Goal: Task Accomplishment & Management: Use online tool/utility

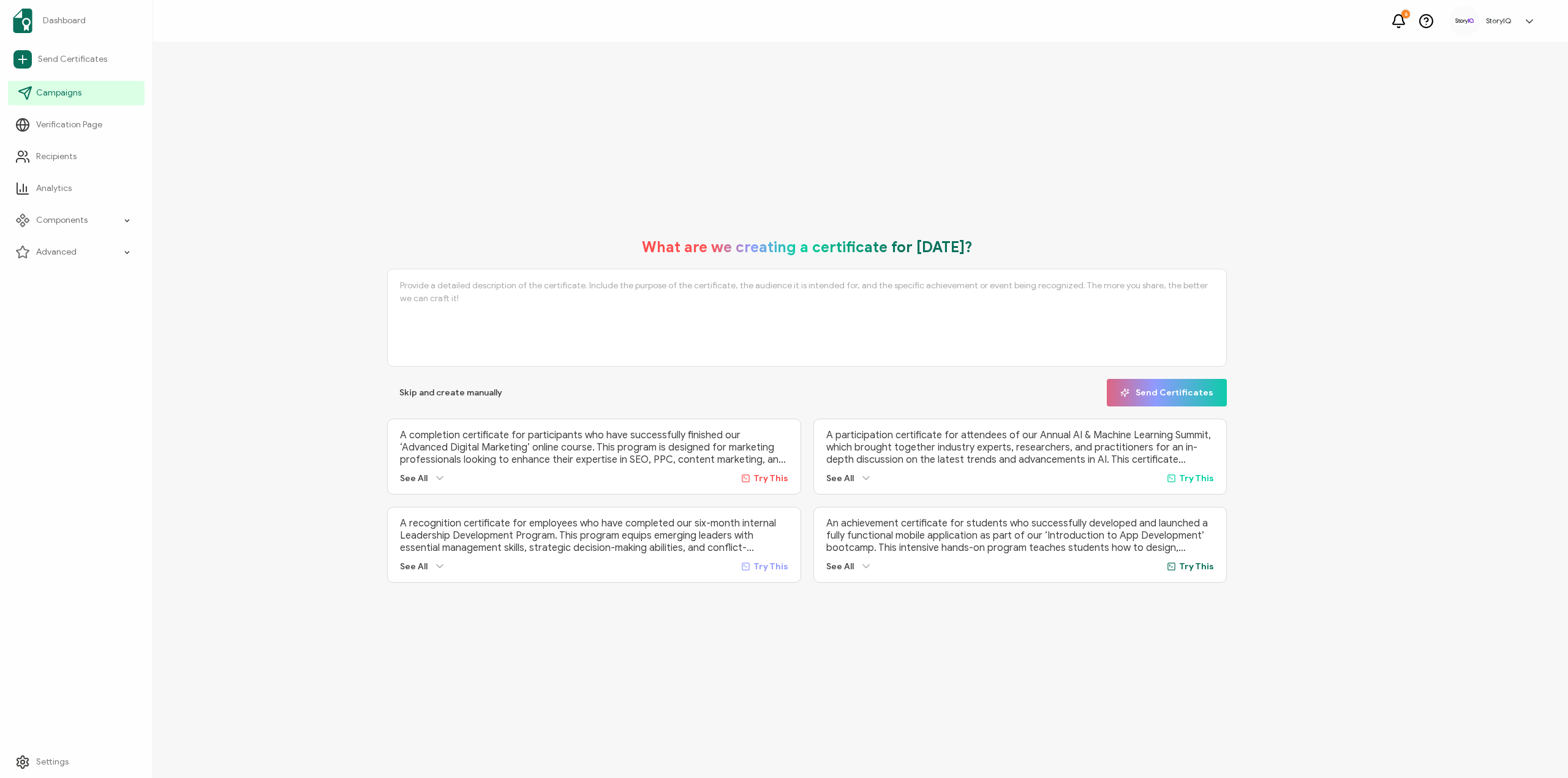
click at [56, 96] on span "Campaigns" at bounding box center [59, 93] width 45 height 12
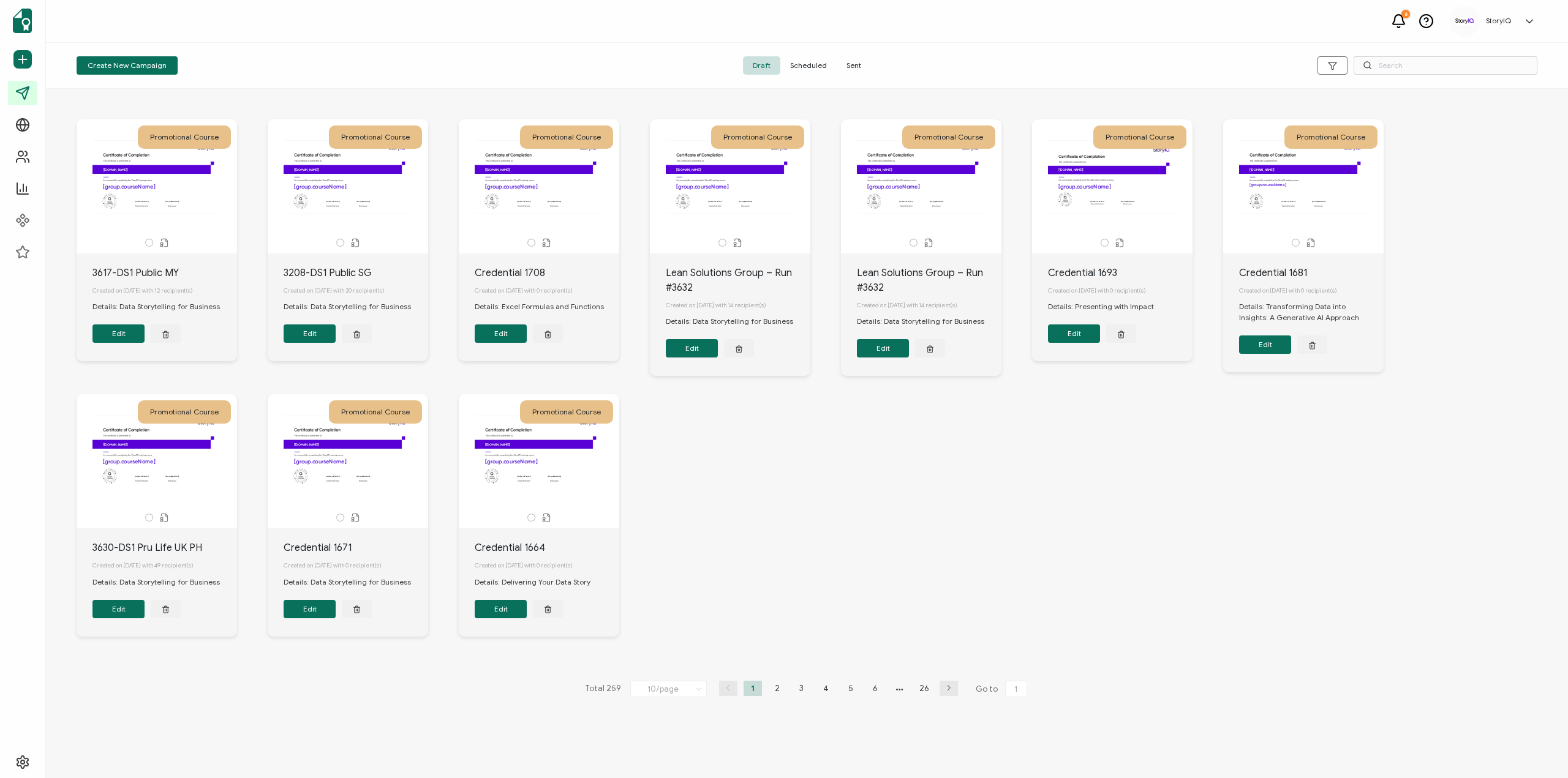
click at [854, 61] on span "Sent" at bounding box center [853, 66] width 34 height 18
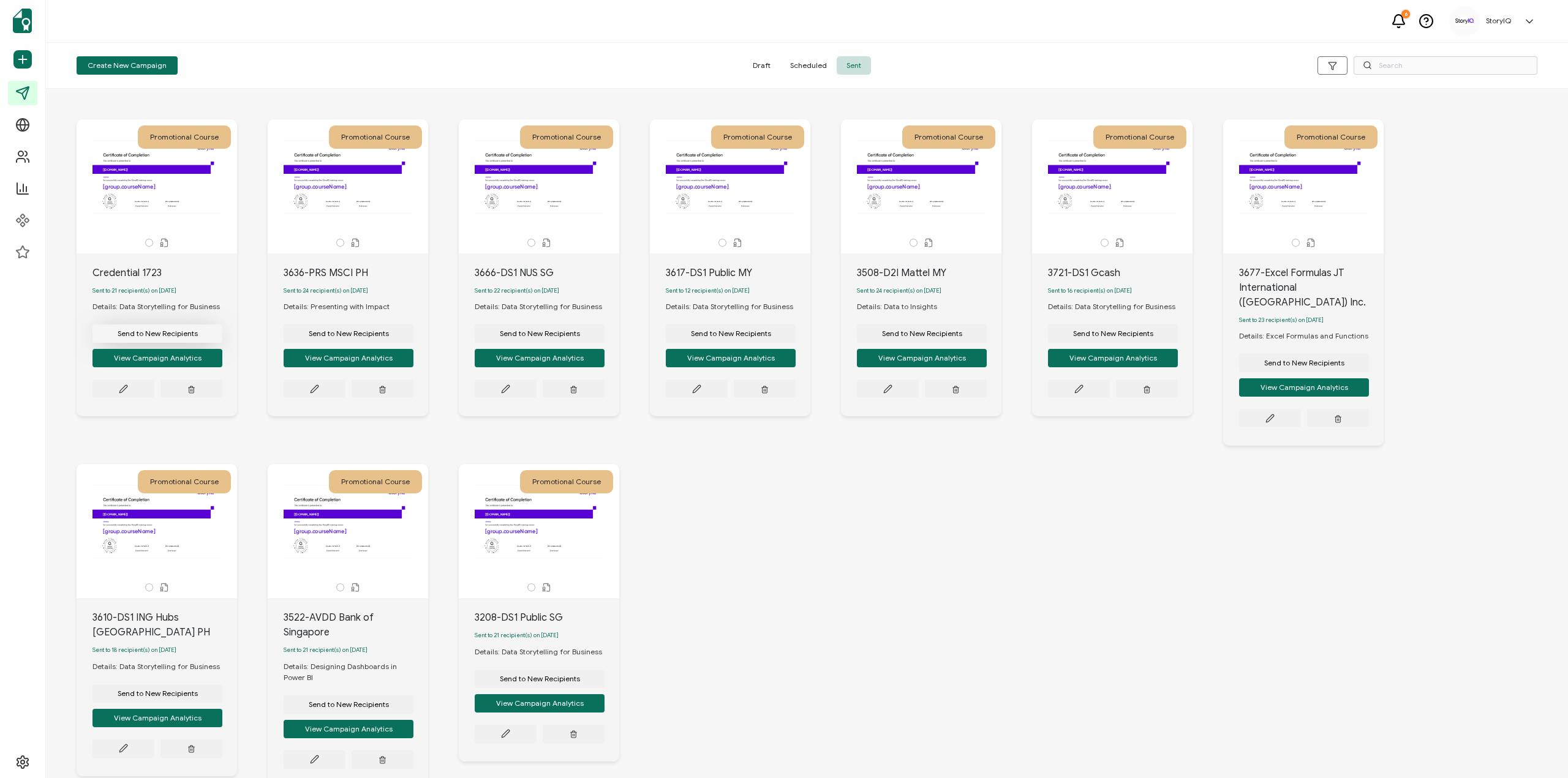
click at [183, 334] on span "Send to New Recipients" at bounding box center [158, 334] width 80 height 8
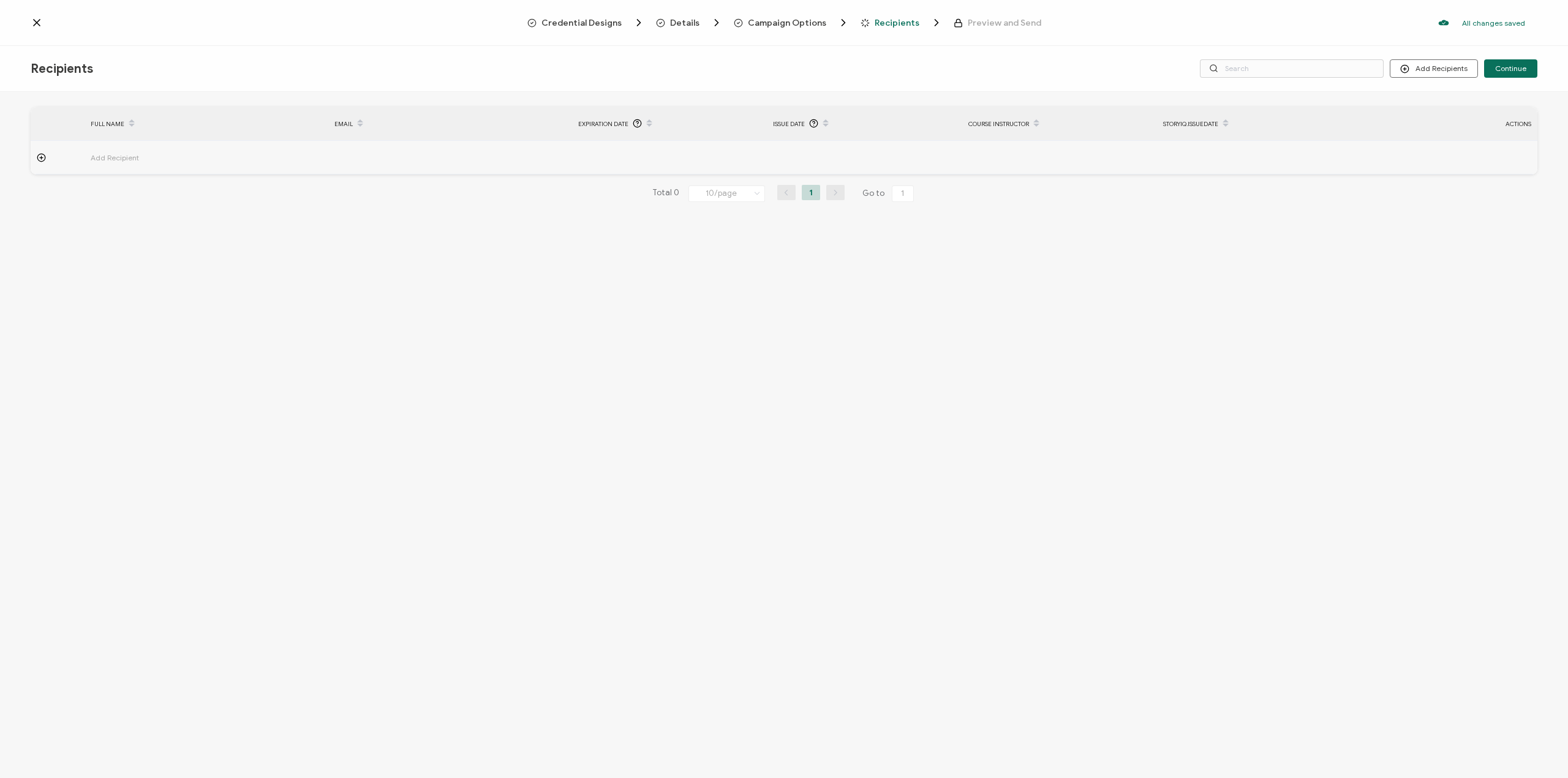
click at [684, 20] on span "Details" at bounding box center [685, 23] width 29 height 9
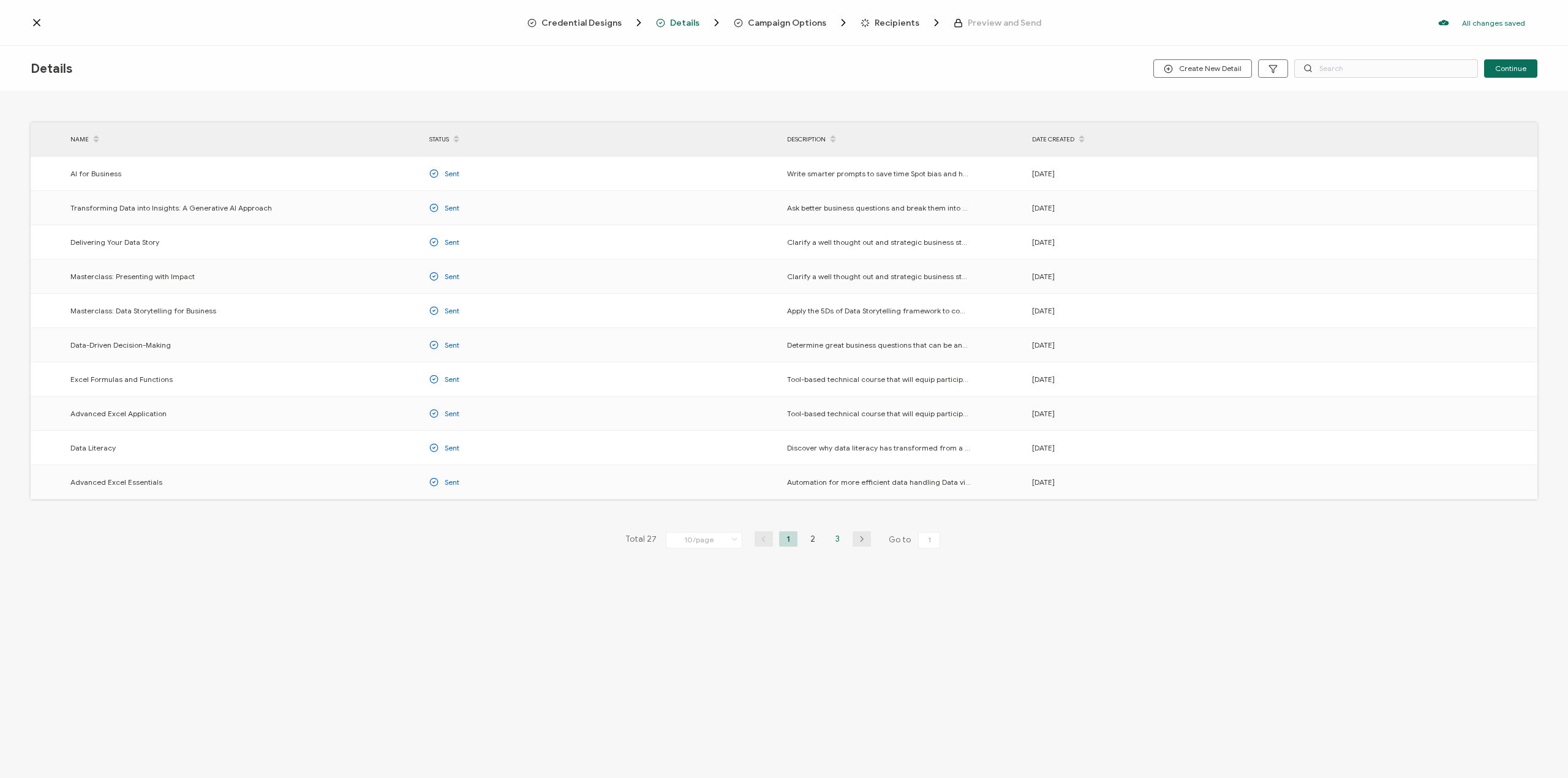
click at [837, 541] on li "3" at bounding box center [837, 539] width 18 height 15
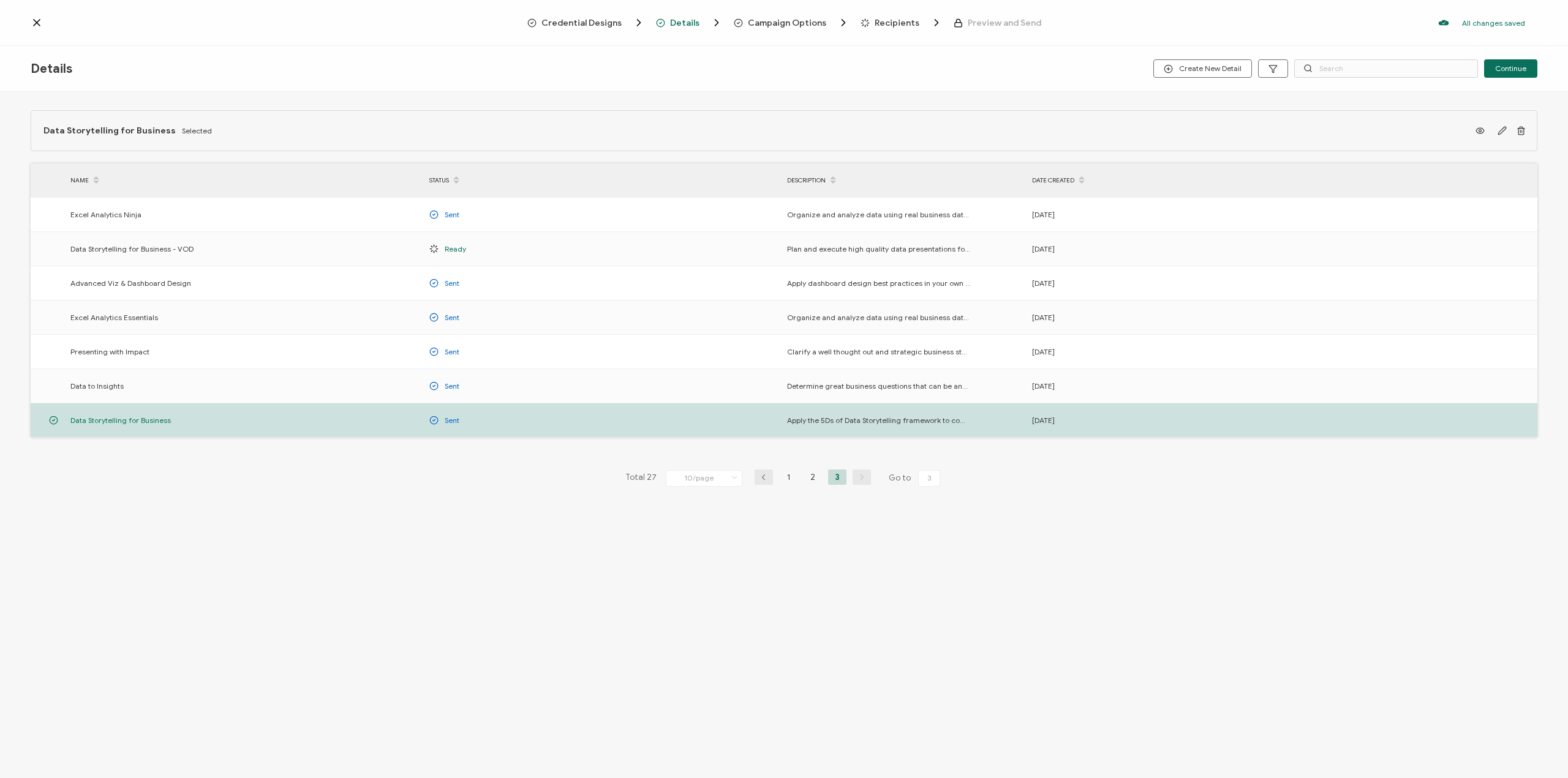
click at [889, 18] on span "Recipients" at bounding box center [897, 23] width 45 height 9
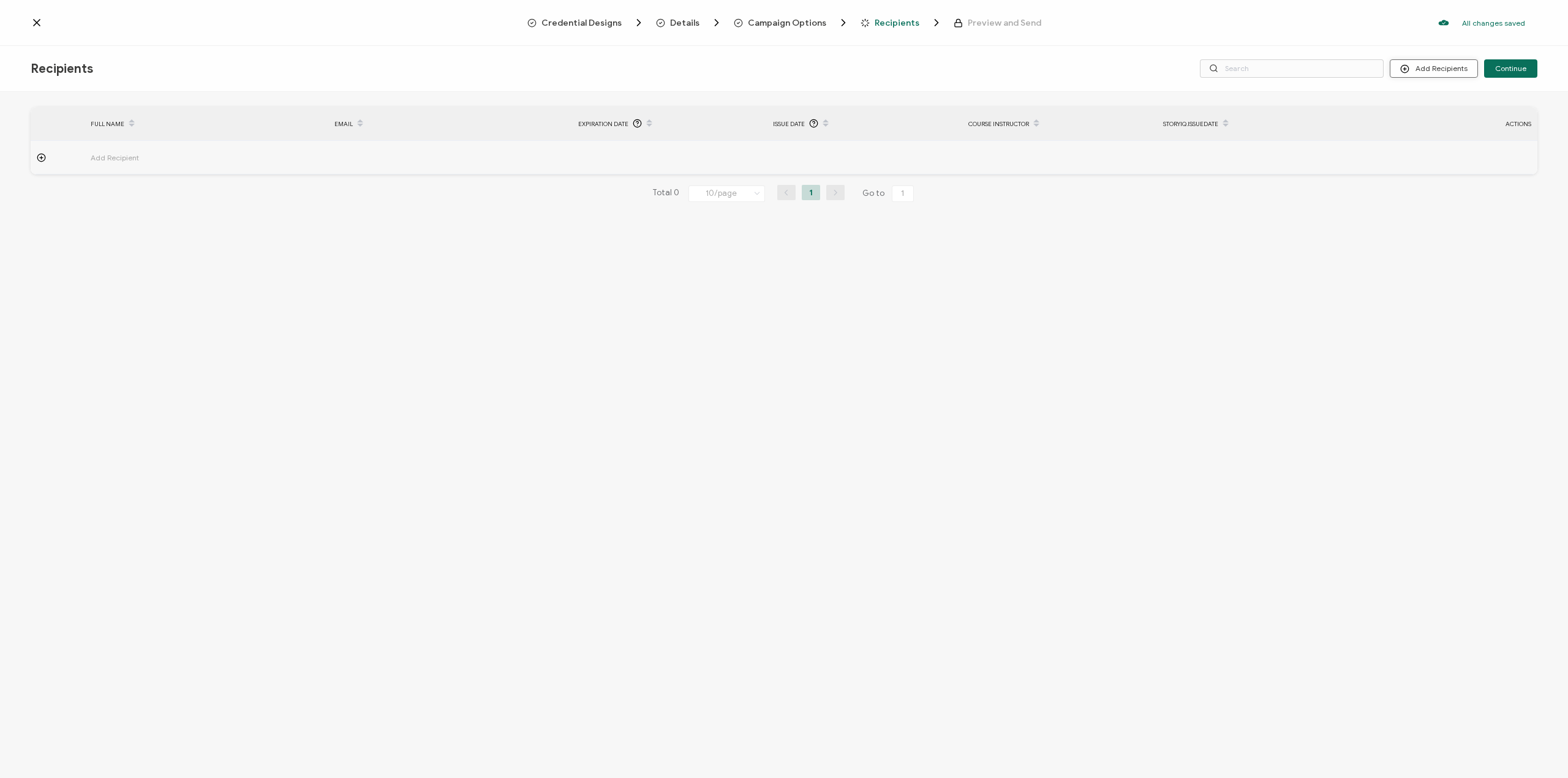
click at [1440, 69] on button "Add Recipients" at bounding box center [1434, 69] width 88 height 18
click at [1428, 70] on button "Add Recipients" at bounding box center [1434, 69] width 88 height 18
click at [1424, 100] on span "Upload Recipients" at bounding box center [1450, 101] width 62 height 9
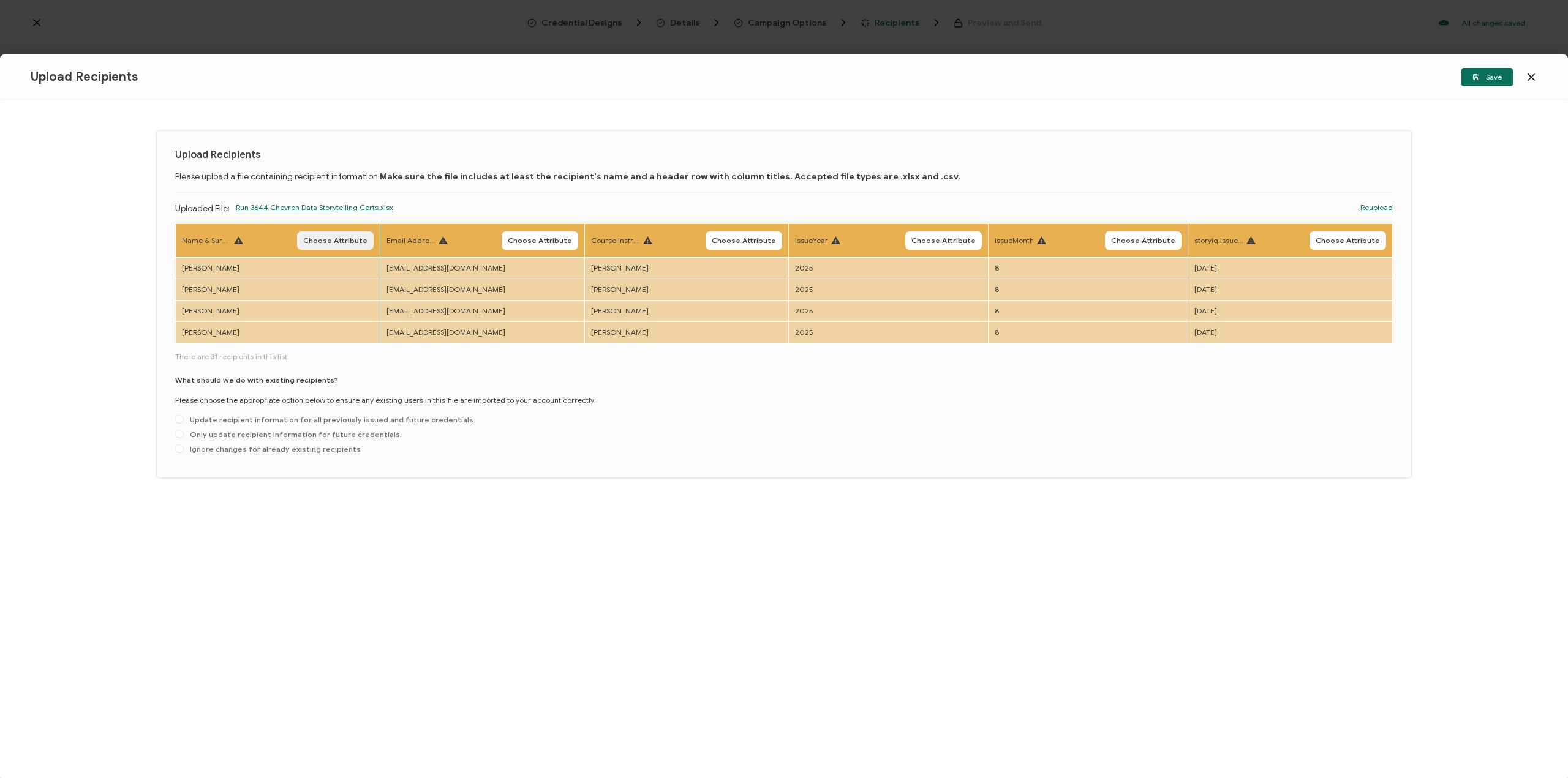
click at [346, 243] on span "Choose Attribute" at bounding box center [335, 241] width 64 height 8
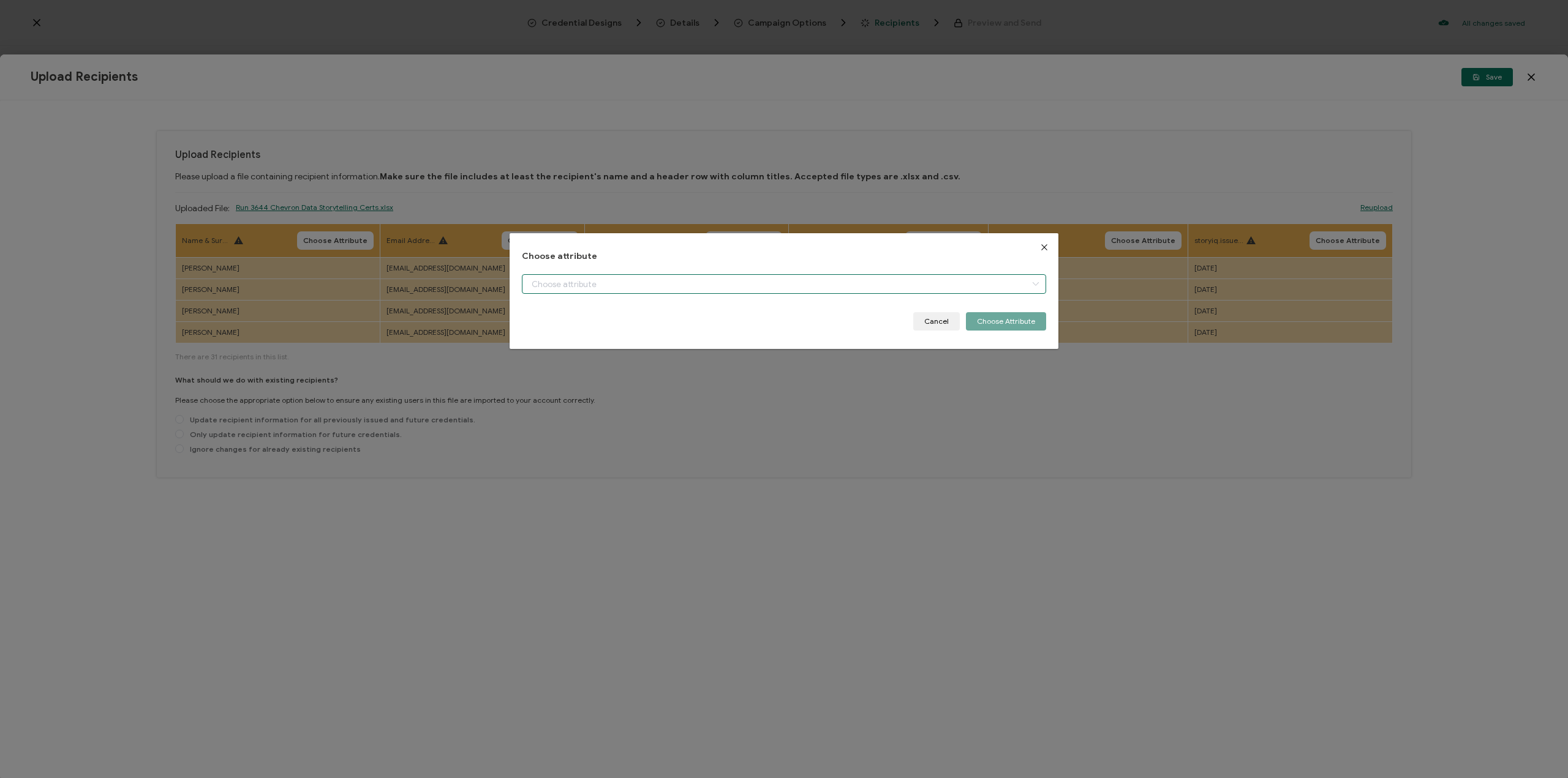
click at [679, 284] on input "dialog" at bounding box center [784, 284] width 525 height 20
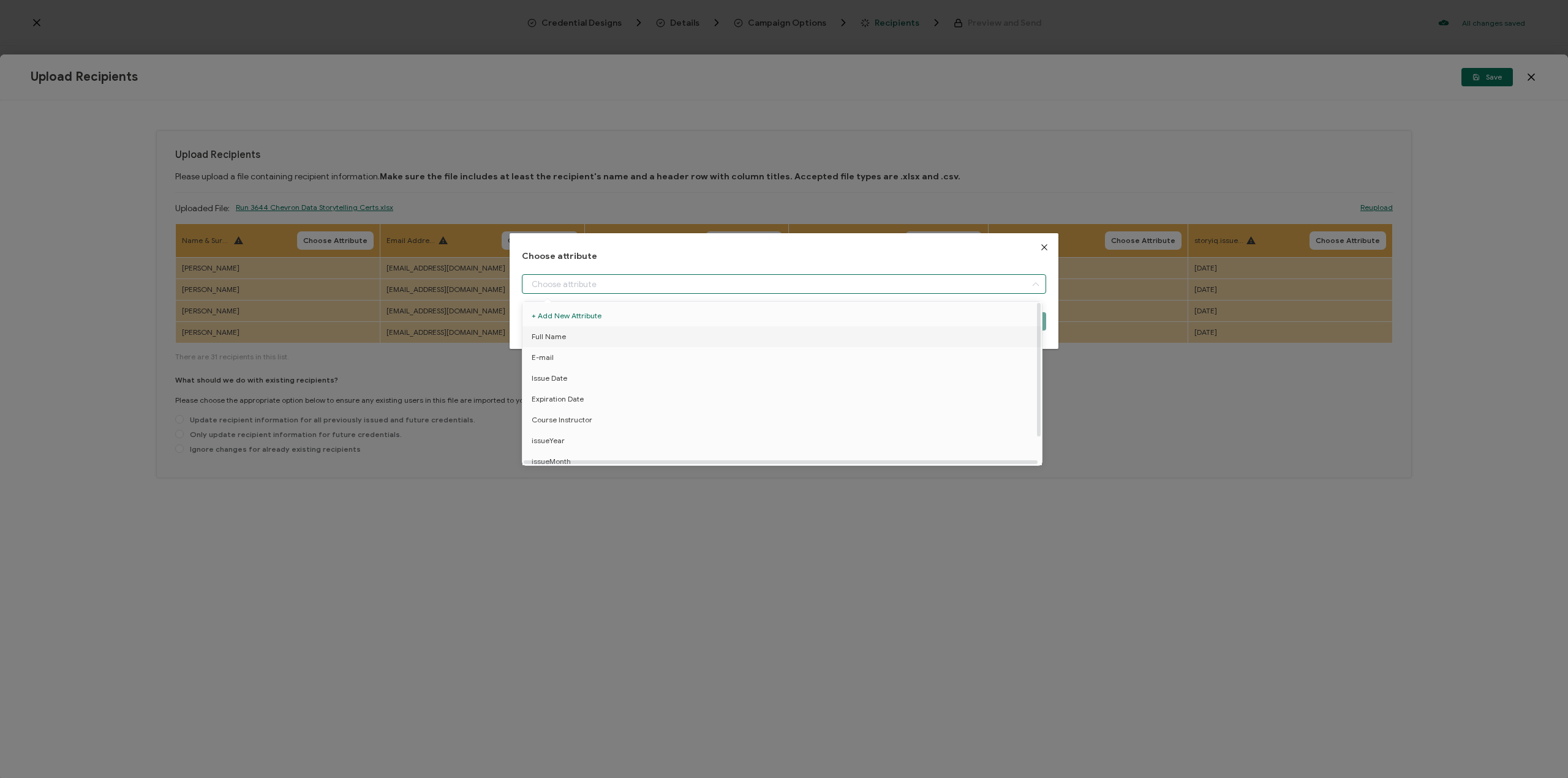
click at [663, 339] on li "Full Name" at bounding box center [784, 337] width 530 height 21
type input "Full Name"
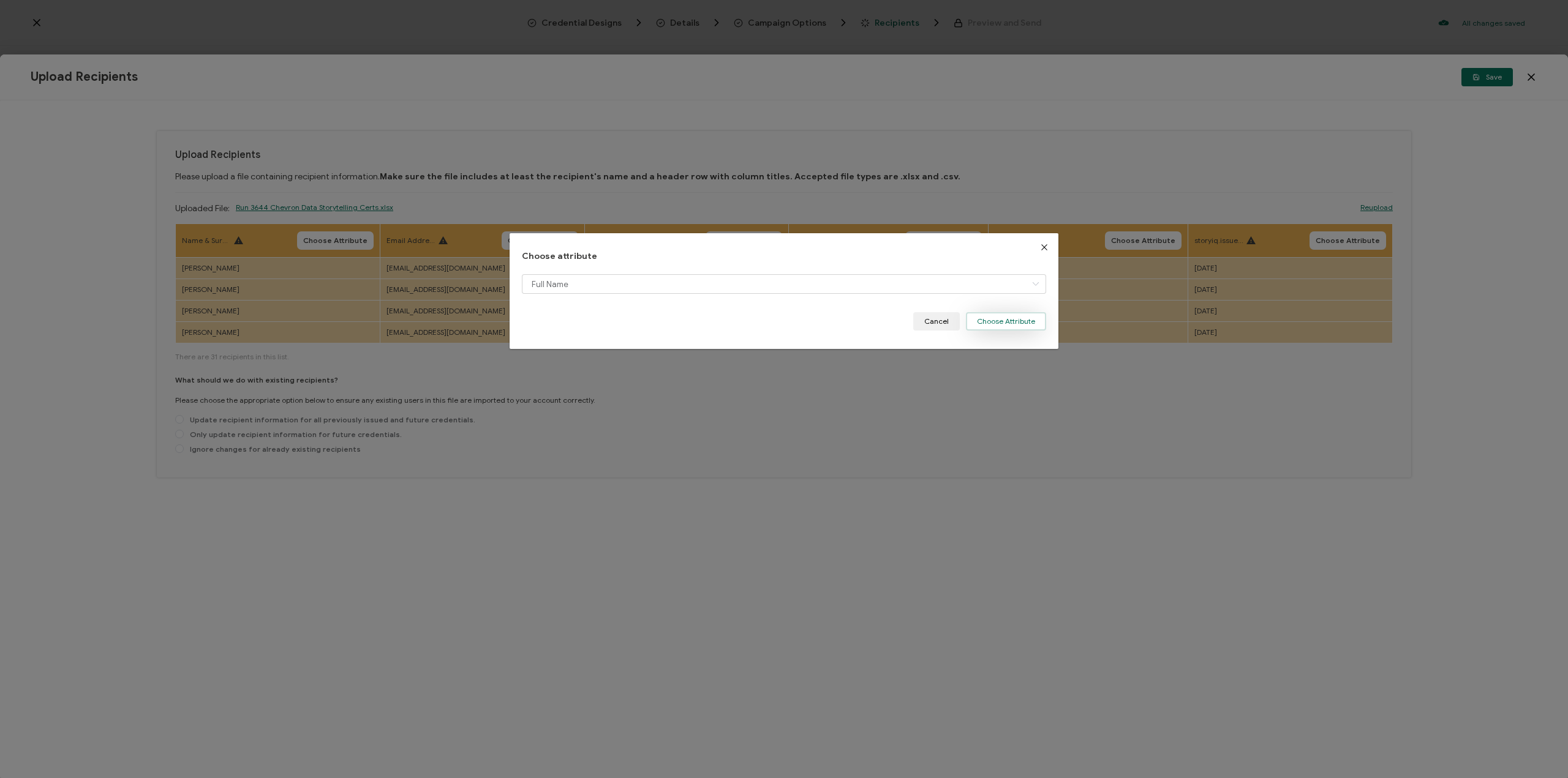
click at [1006, 312] on button "Choose Attribute" at bounding box center [1006, 321] width 80 height 18
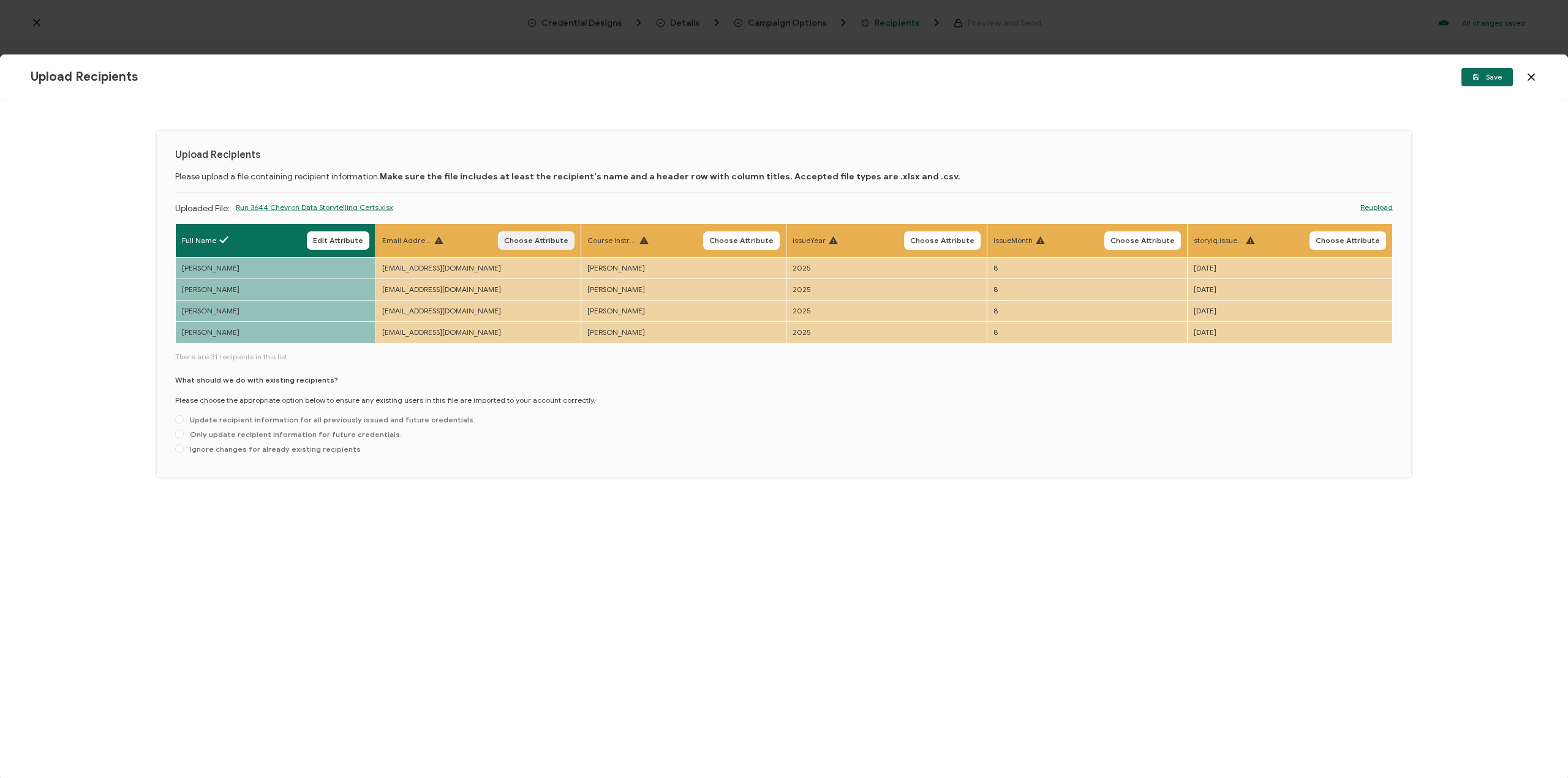
click at [525, 237] on span "Choose Attribute" at bounding box center [536, 241] width 64 height 8
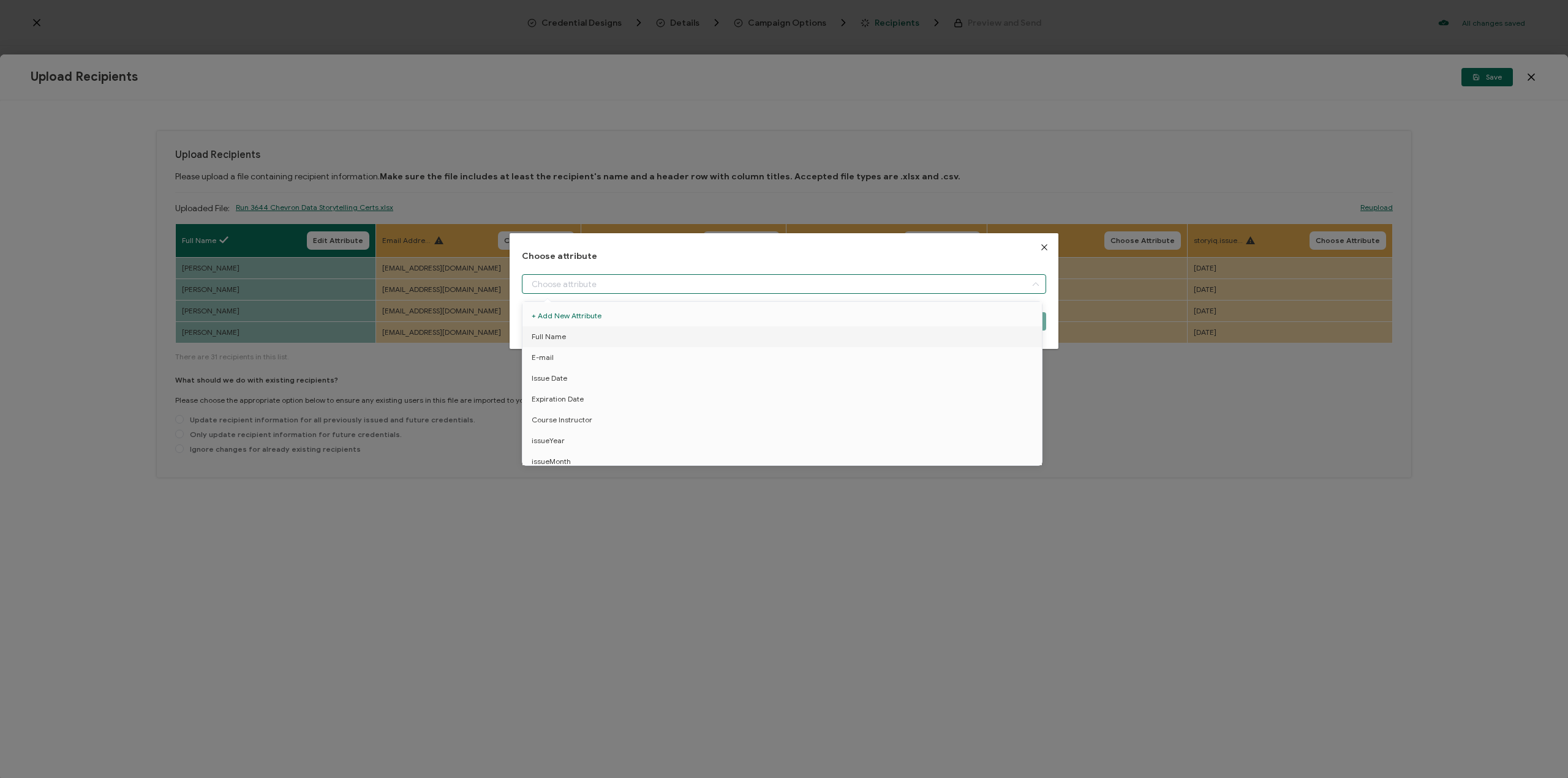
click at [549, 286] on input "dialog" at bounding box center [784, 284] width 525 height 20
click at [551, 355] on span "E-mail" at bounding box center [542, 358] width 22 height 21
type input "E-mail"
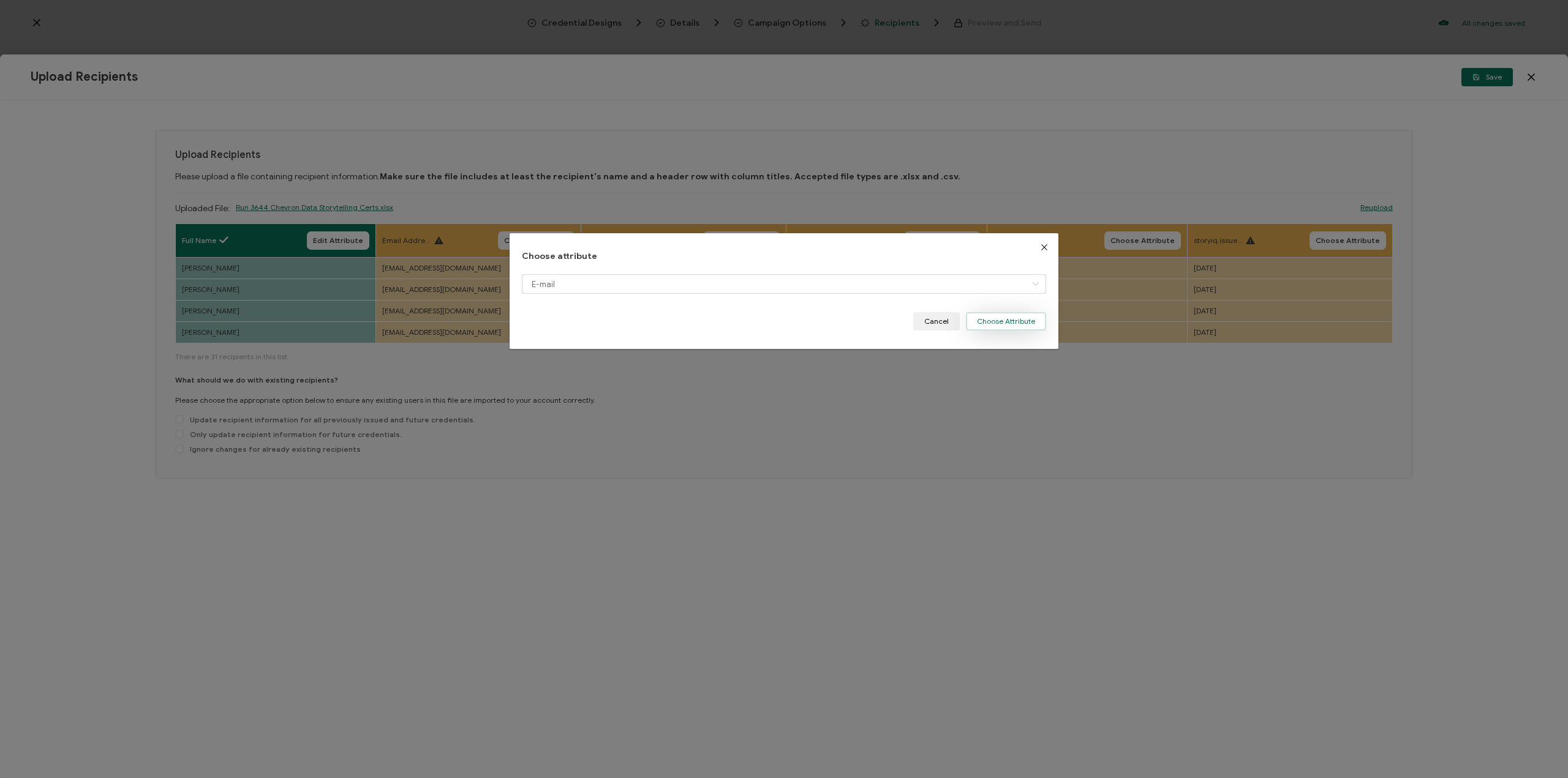
click at [1009, 327] on button "Choose Attribute" at bounding box center [1006, 321] width 80 height 18
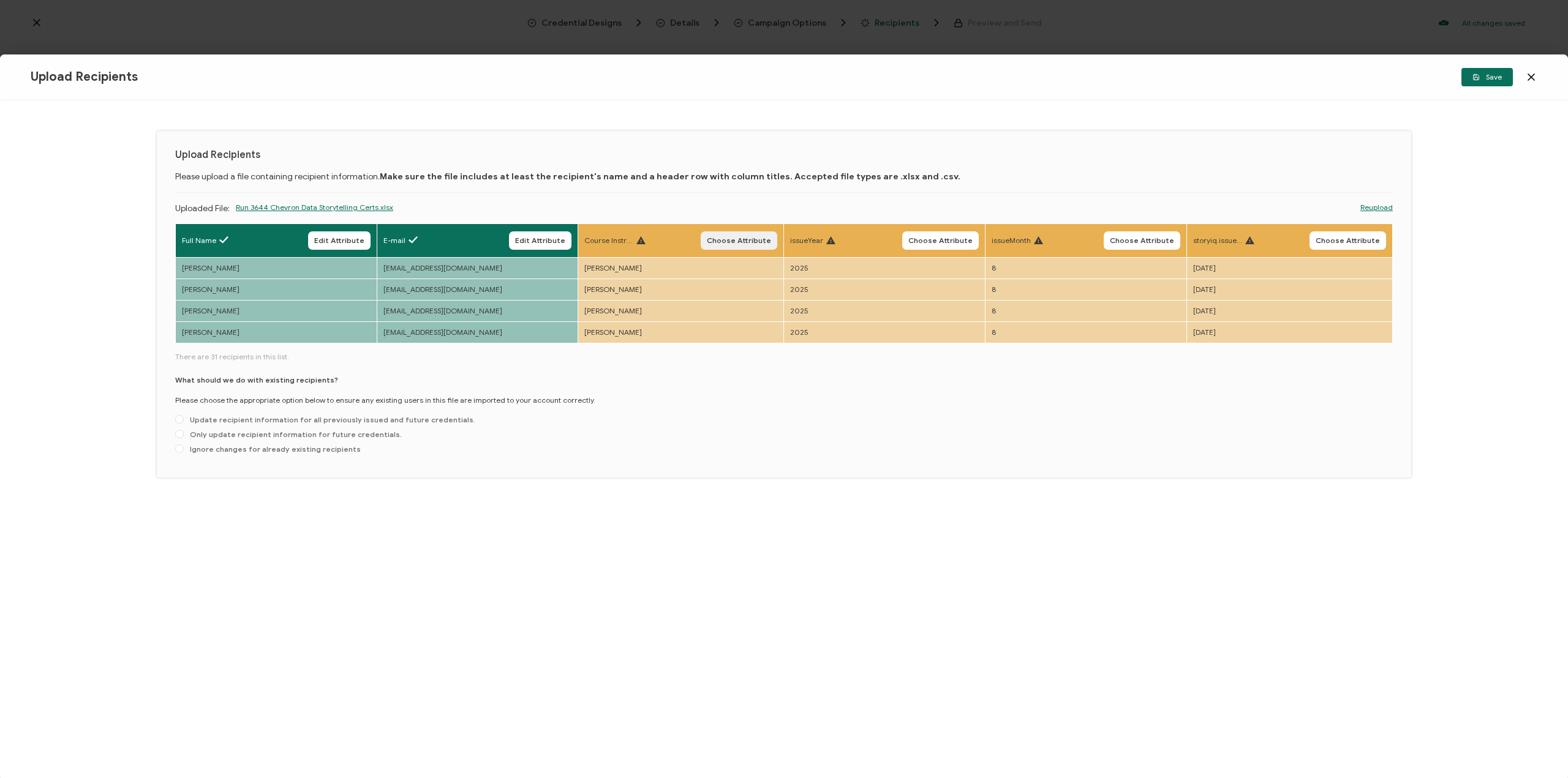
click at [722, 241] on span "Choose Attribute" at bounding box center [738, 241] width 64 height 8
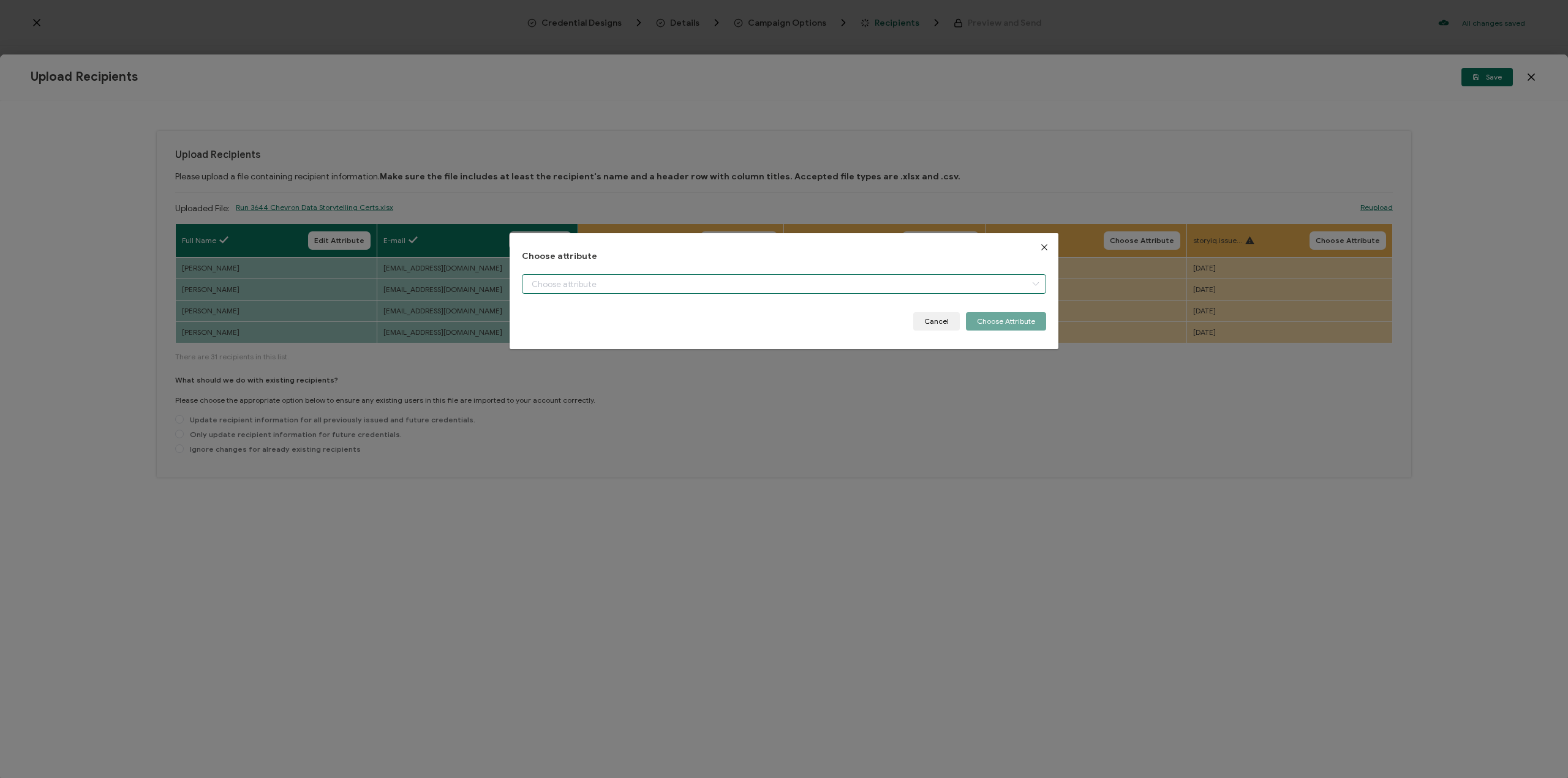
click at [876, 284] on input "dialog" at bounding box center [784, 284] width 525 height 20
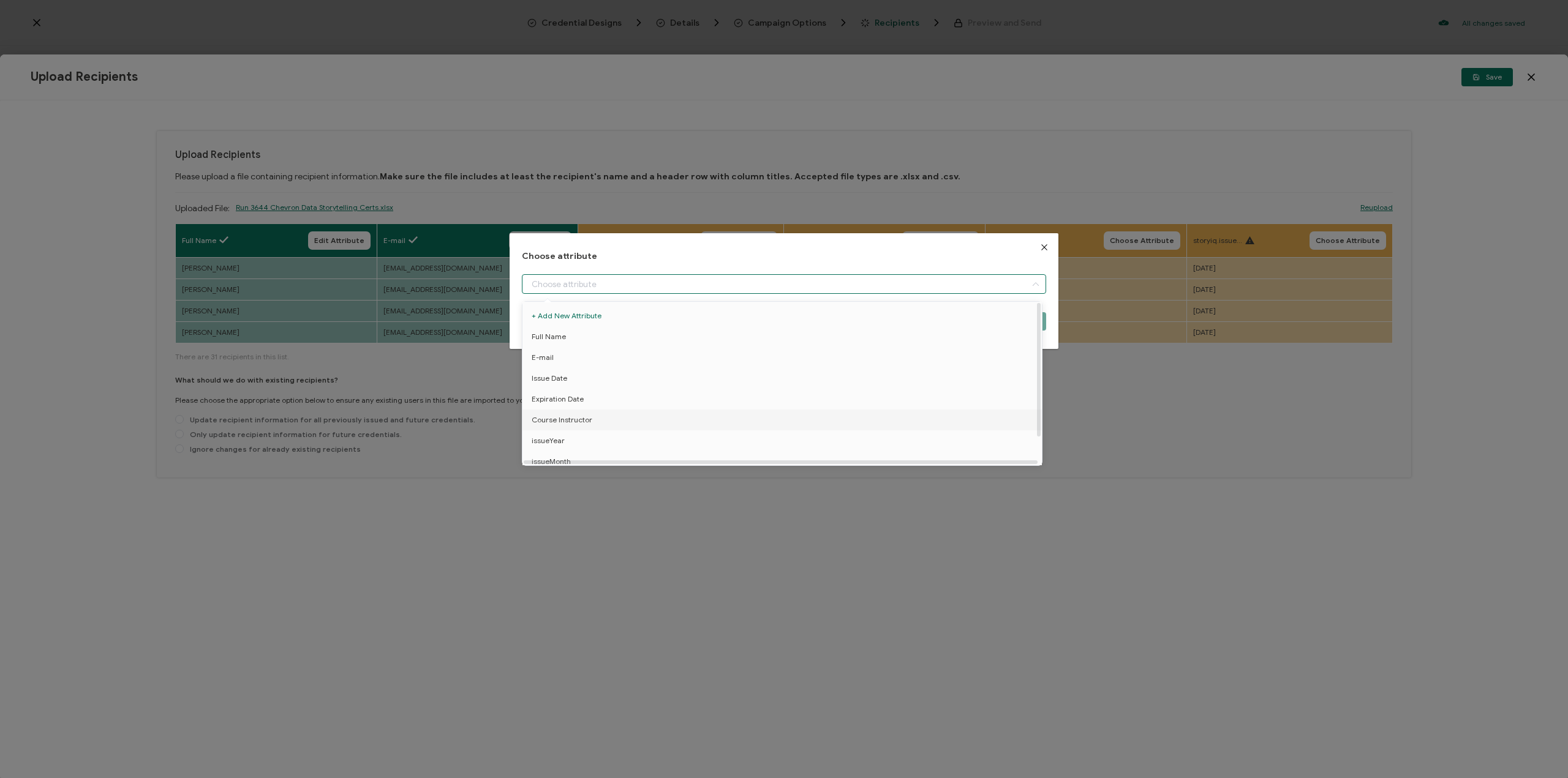
click at [830, 414] on li "Course Instructor" at bounding box center [784, 420] width 530 height 21
type input "Course Instructor"
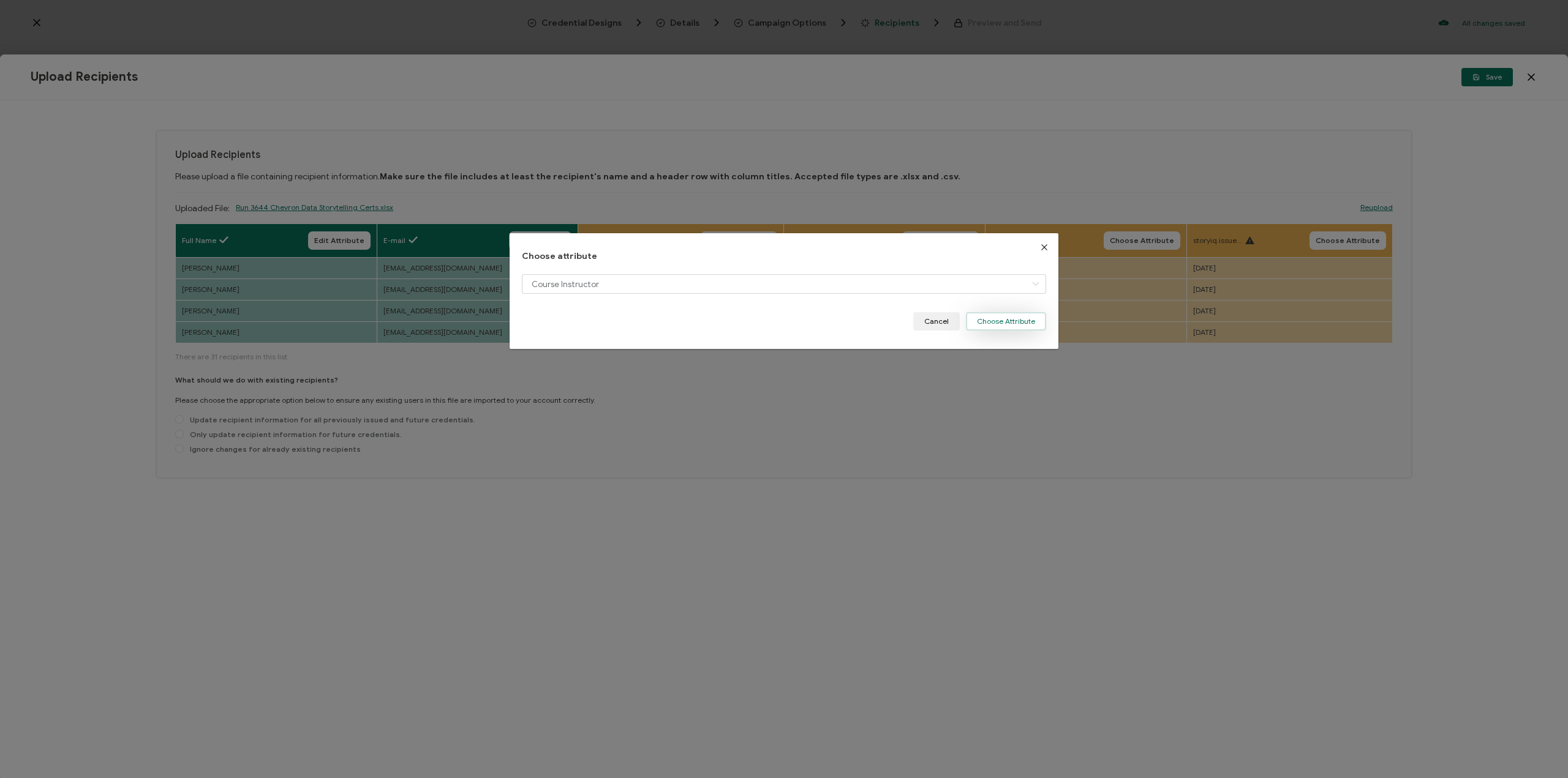
click at [1019, 324] on button "Choose Attribute" at bounding box center [1006, 321] width 80 height 18
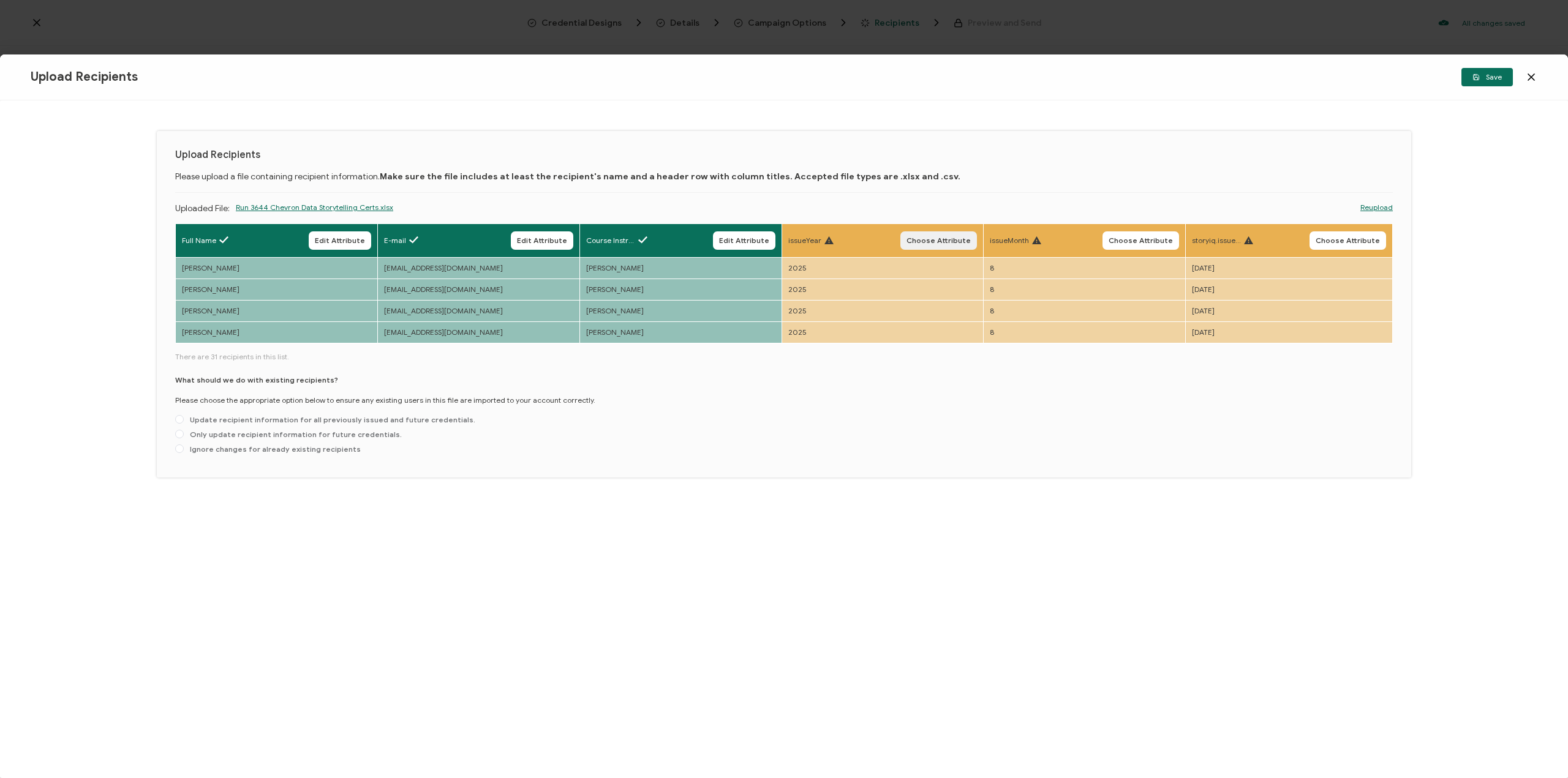
click at [960, 243] on span "Choose Attribute" at bounding box center [938, 241] width 64 height 8
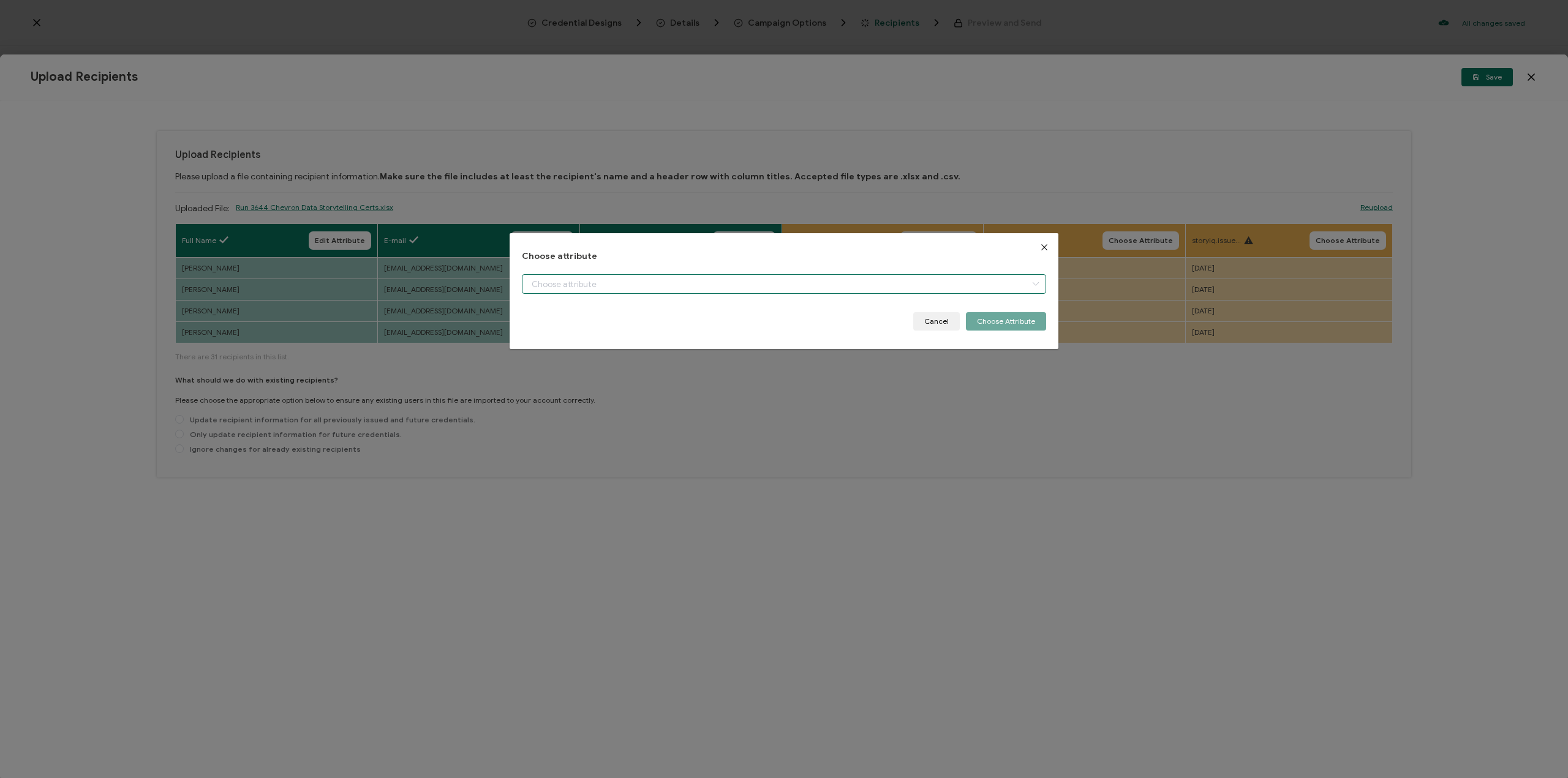
click at [921, 292] on input "dialog" at bounding box center [784, 284] width 525 height 20
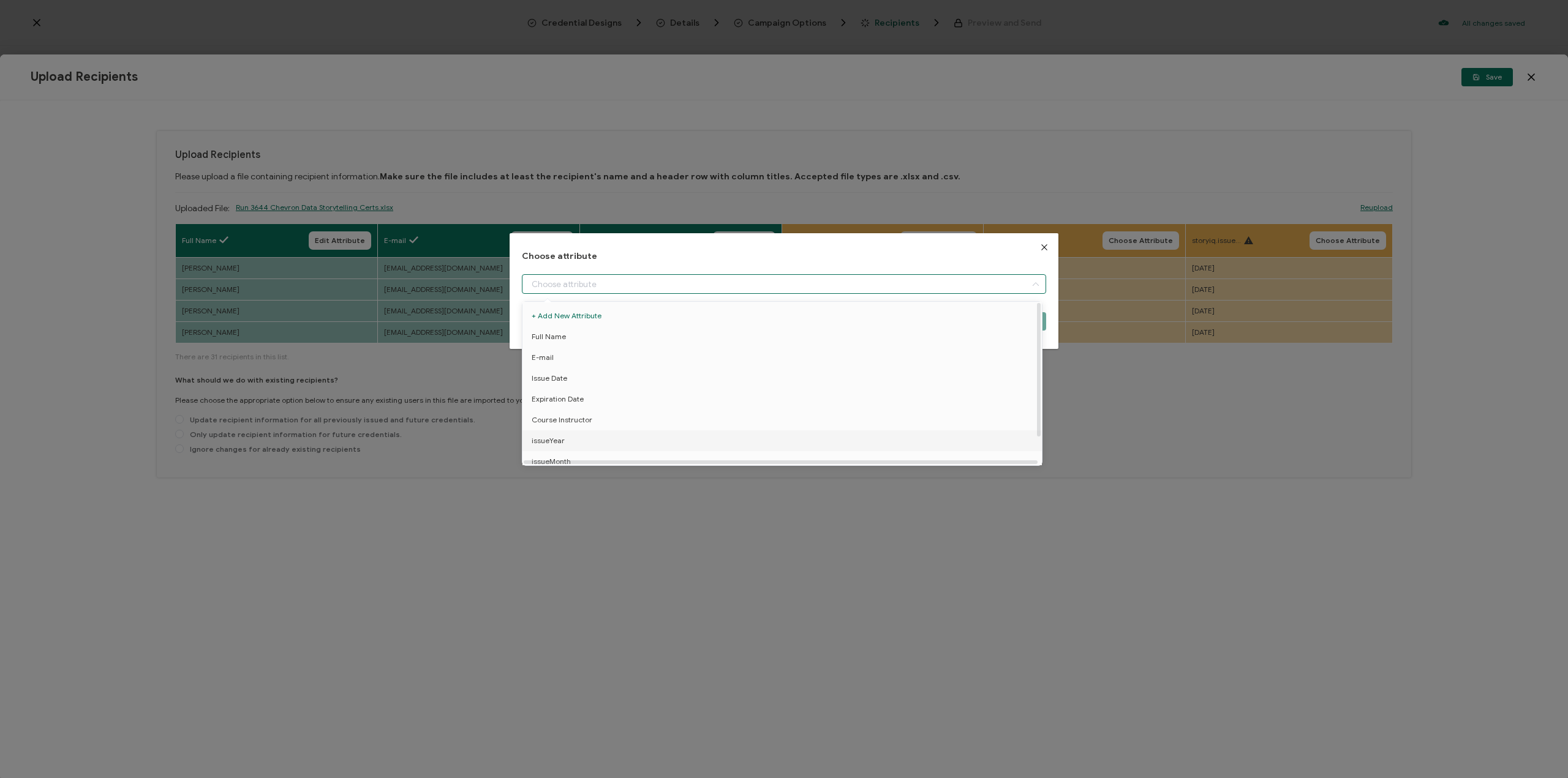
click at [808, 443] on li "issueYear" at bounding box center [784, 441] width 530 height 21
type input "issueYear"
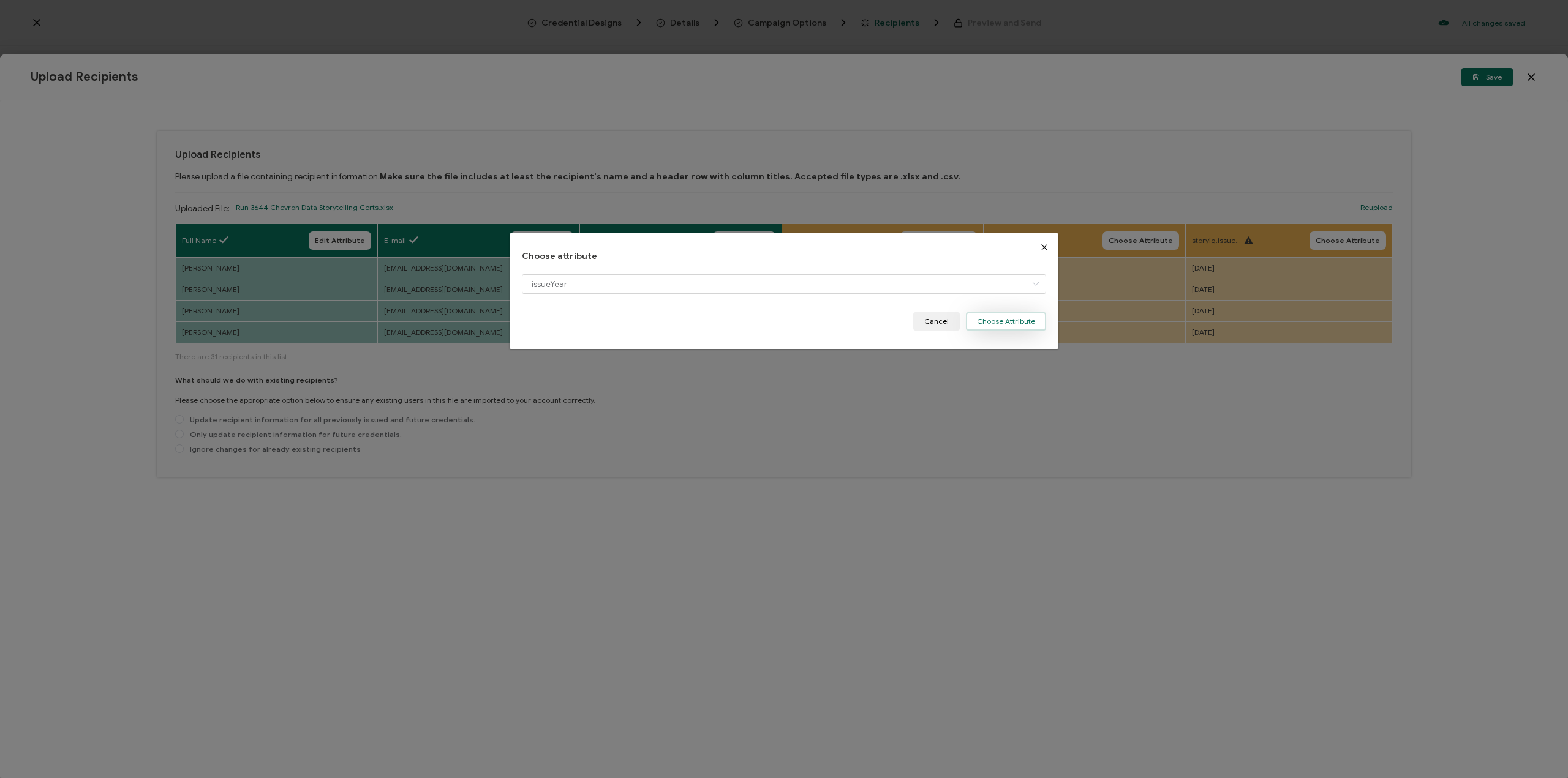
click at [1001, 316] on button "Choose Attribute" at bounding box center [1006, 321] width 80 height 18
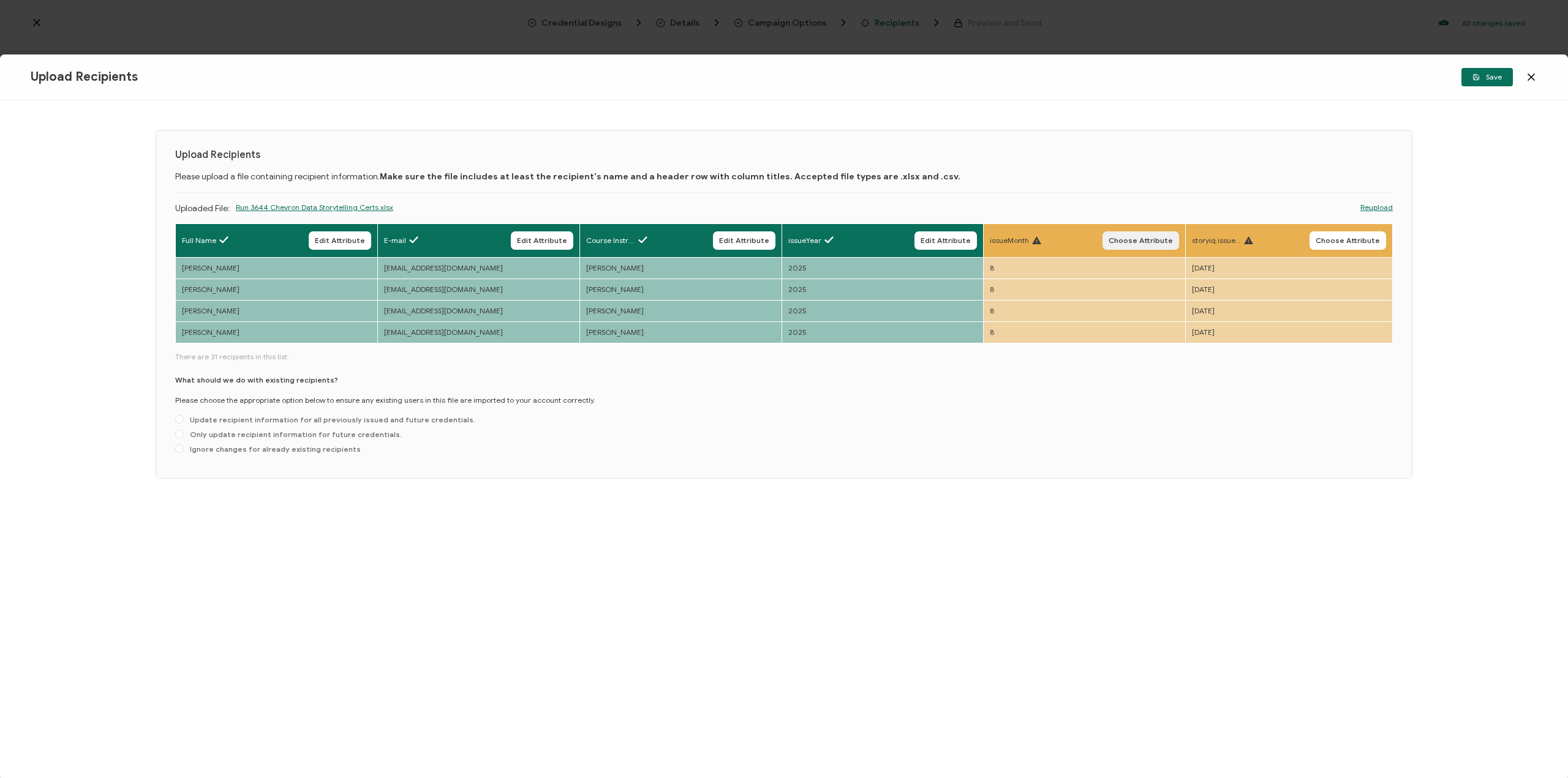
click at [1132, 241] on span "Choose Attribute" at bounding box center [1141, 241] width 64 height 8
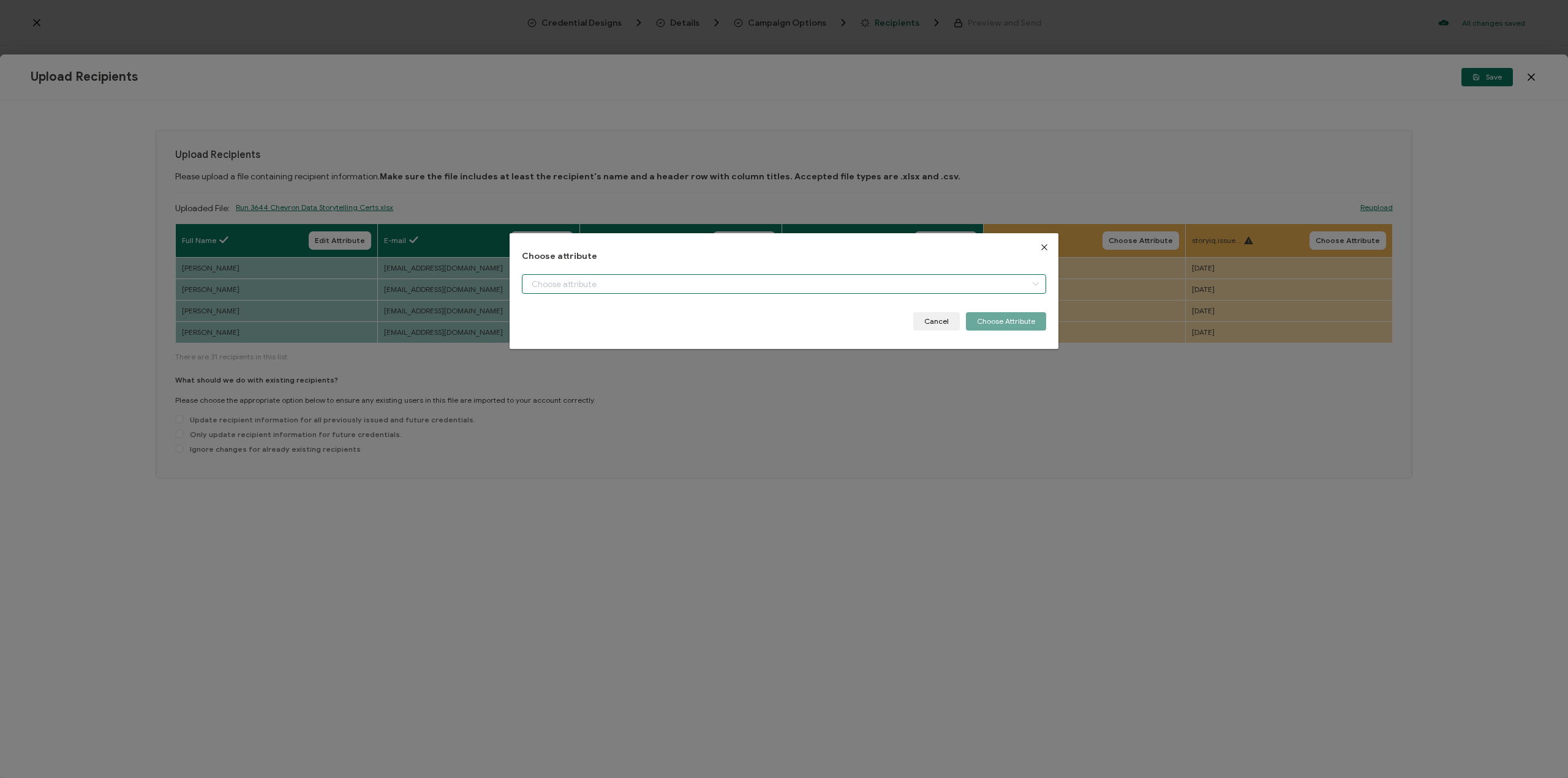
click at [932, 291] on input "dialog" at bounding box center [784, 284] width 525 height 20
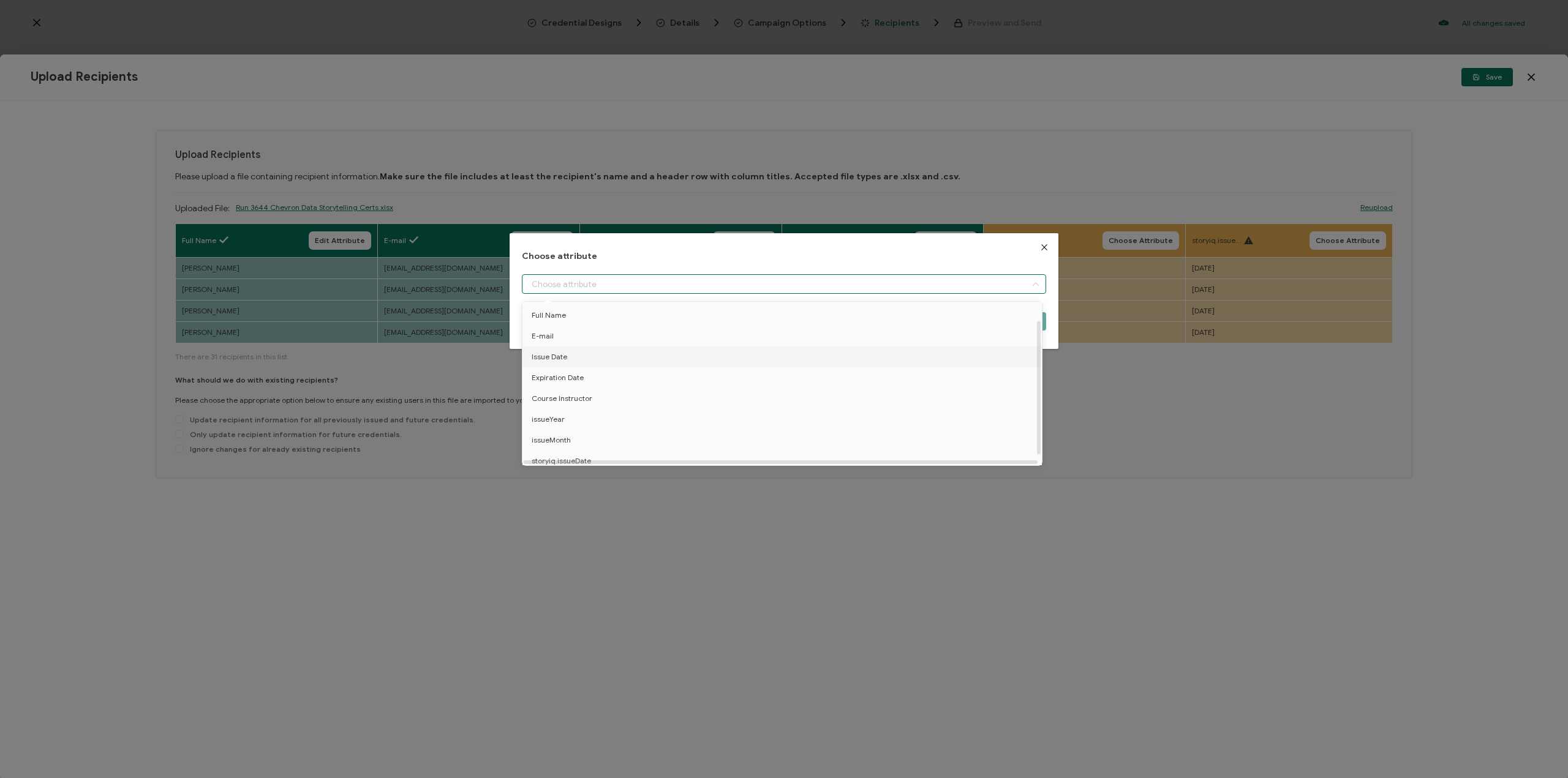
scroll to position [33, 0]
click at [824, 424] on li "issueMonth" at bounding box center [784, 435] width 530 height 21
type input "issueMonth"
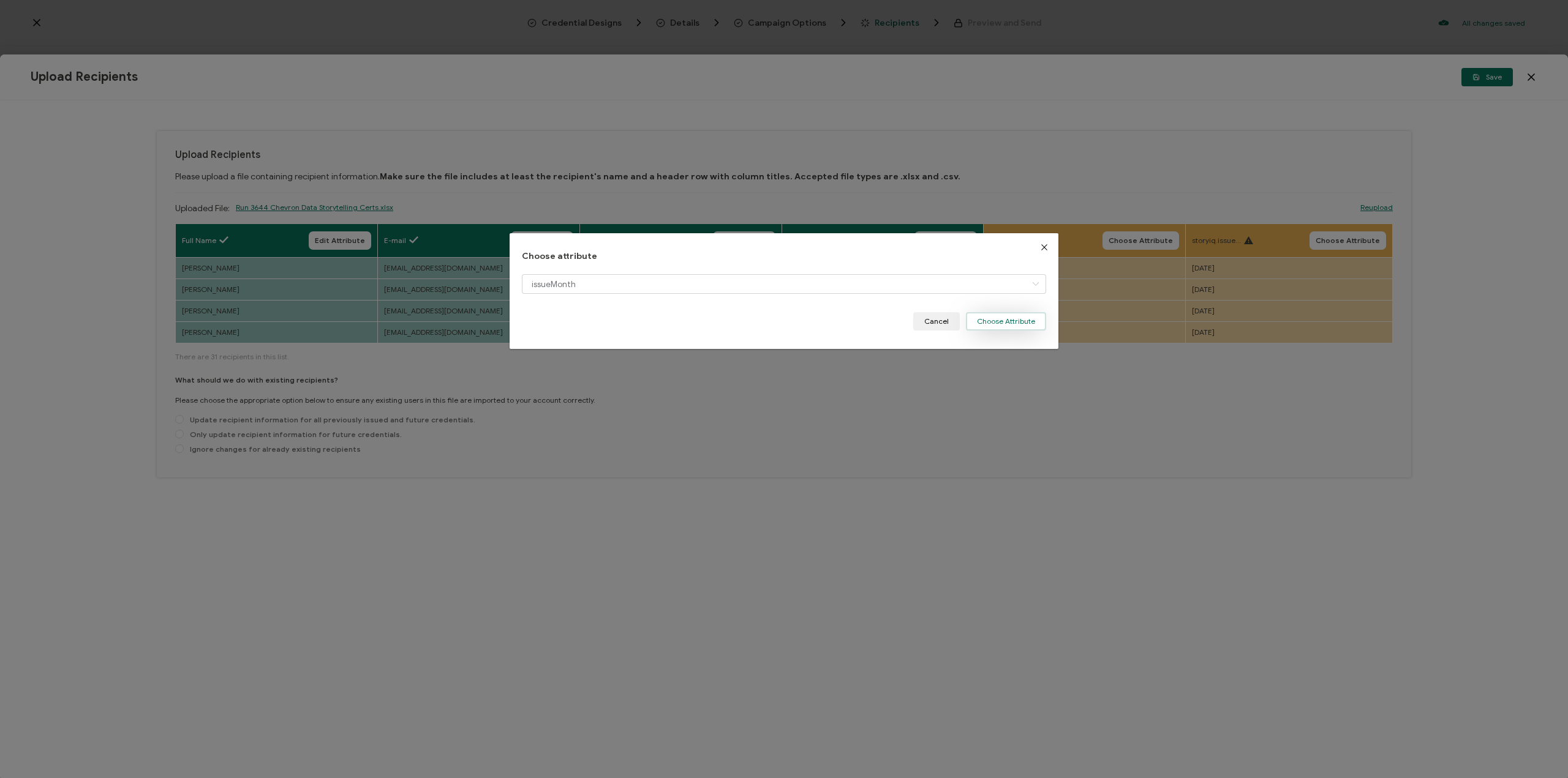
click at [987, 329] on button "Choose Attribute" at bounding box center [1006, 321] width 80 height 18
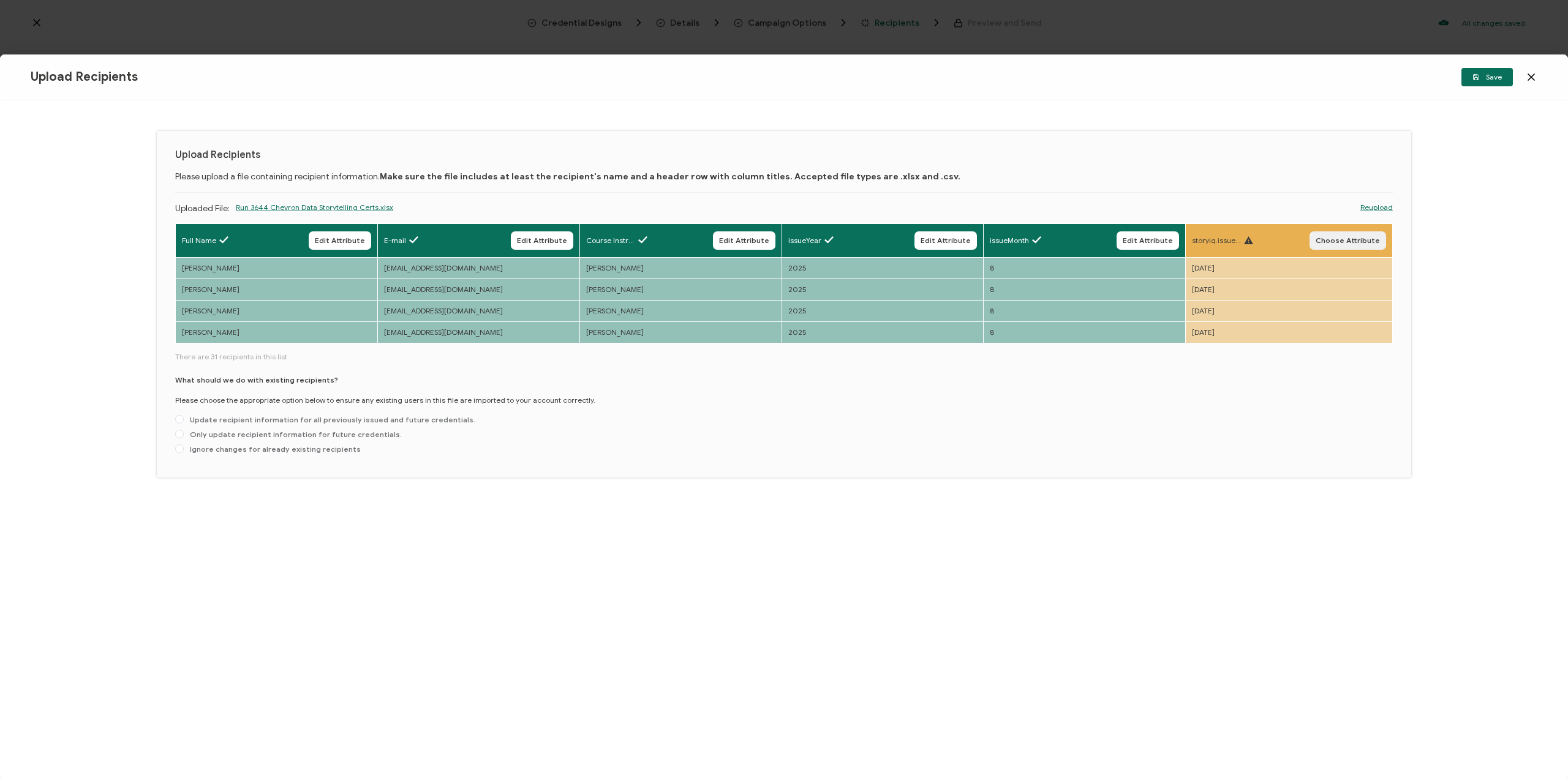
click at [1329, 238] on span "Choose Attribute" at bounding box center [1348, 241] width 64 height 8
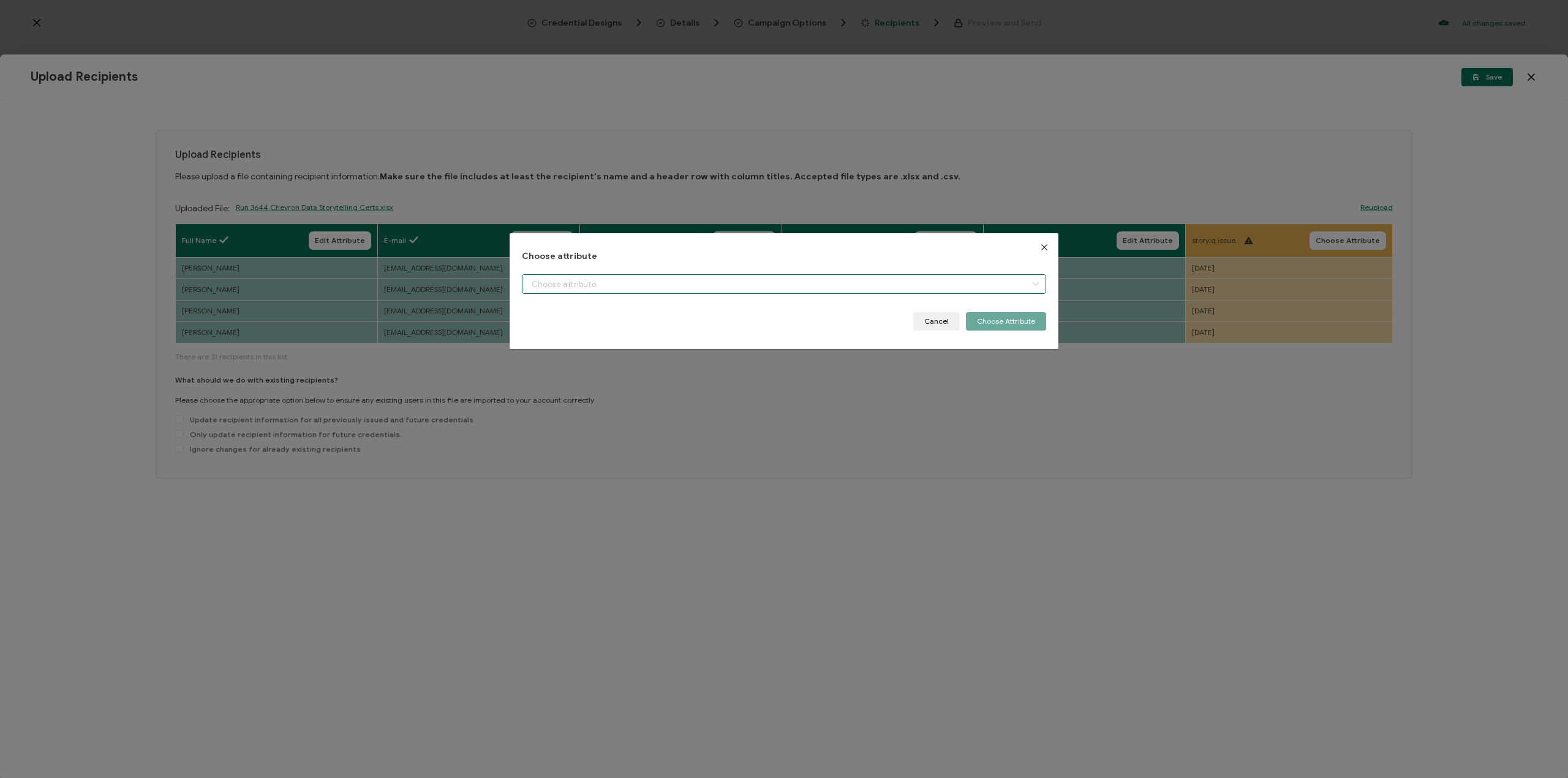
click at [892, 291] on input "dialog" at bounding box center [784, 284] width 525 height 20
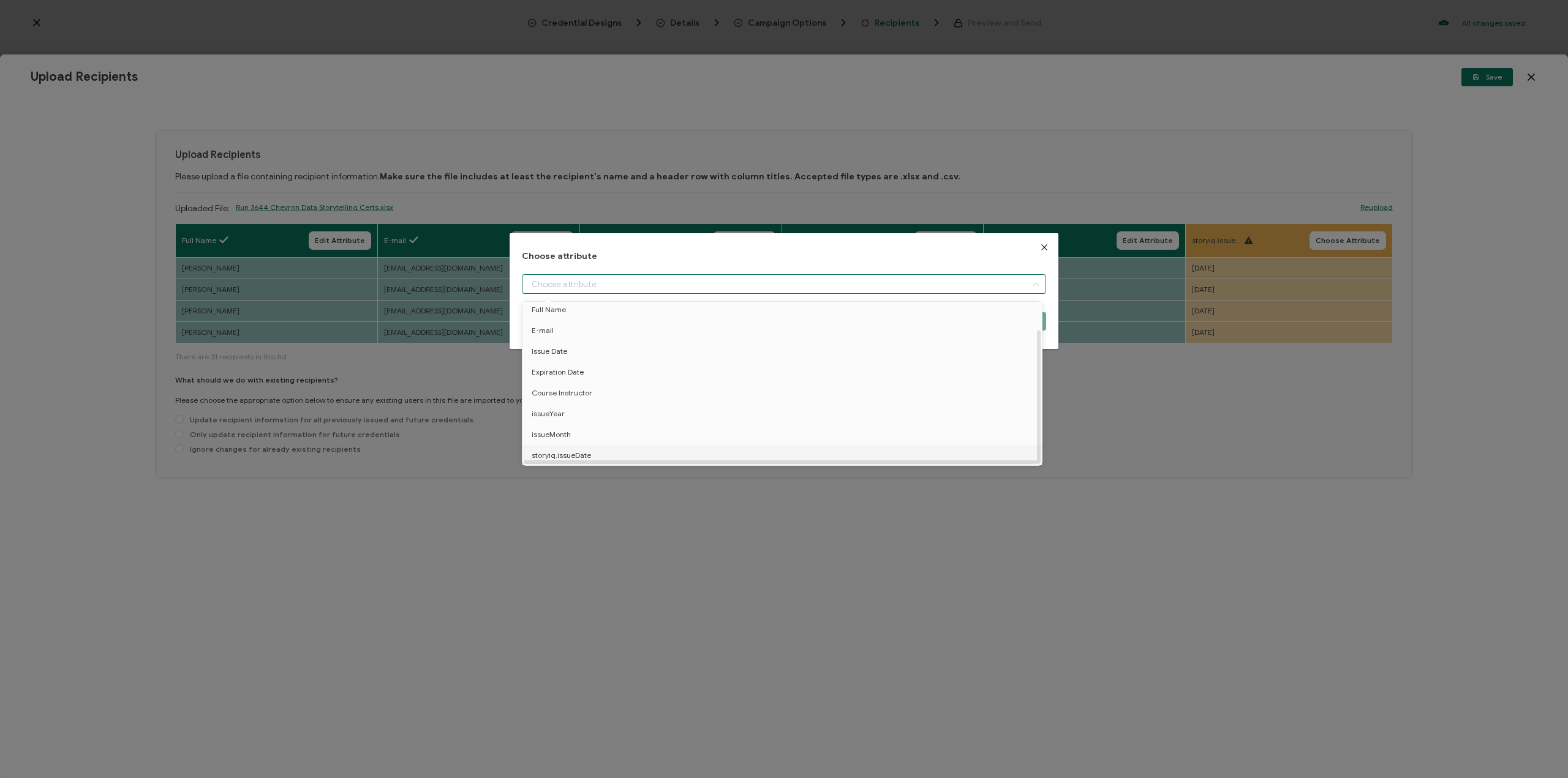
click at [790, 449] on li "storyiq.issueDate" at bounding box center [784, 456] width 530 height 21
type input "storyiq.issueDate"
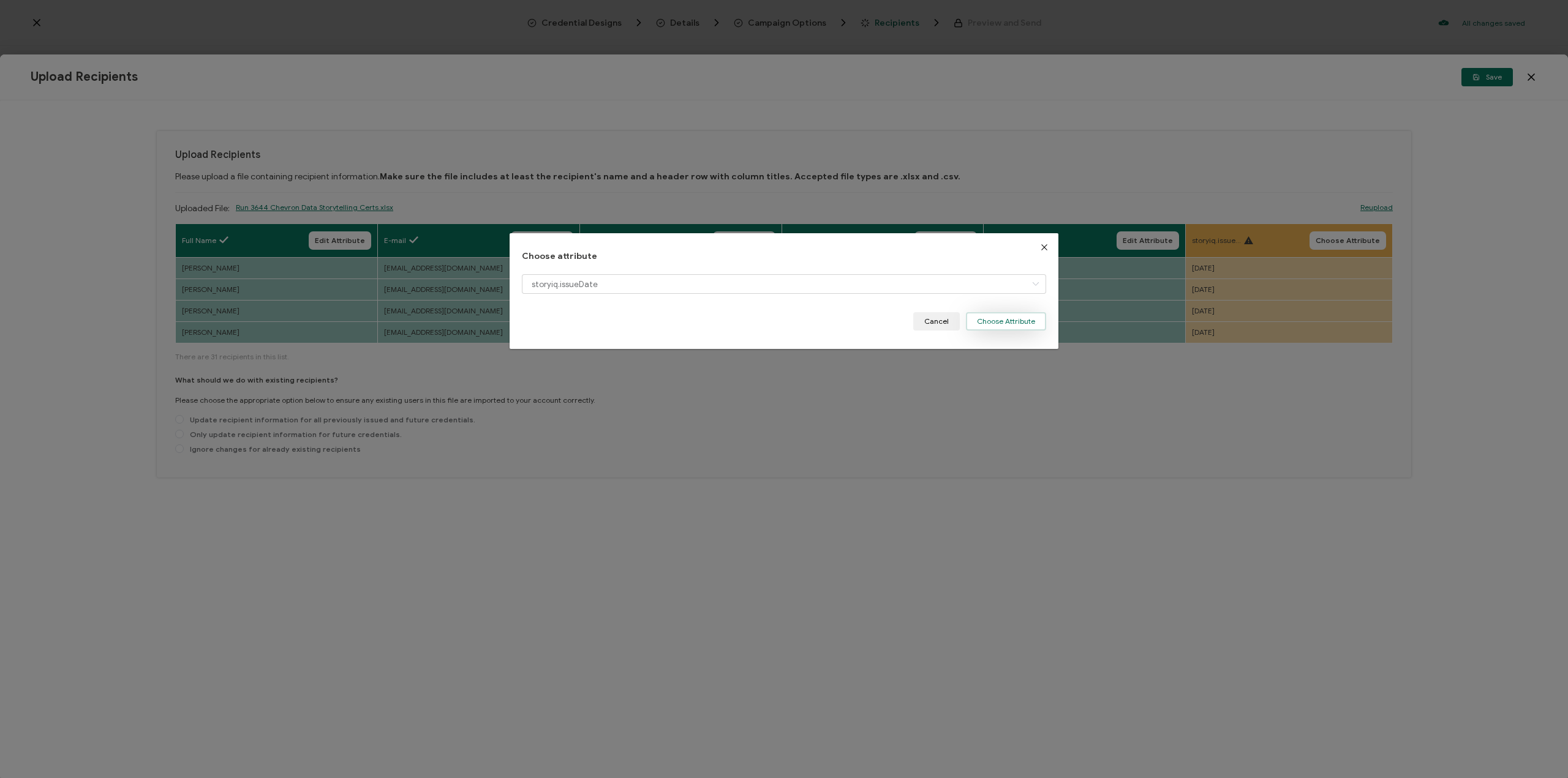
click at [1015, 315] on button "Choose Attribute" at bounding box center [1006, 321] width 80 height 18
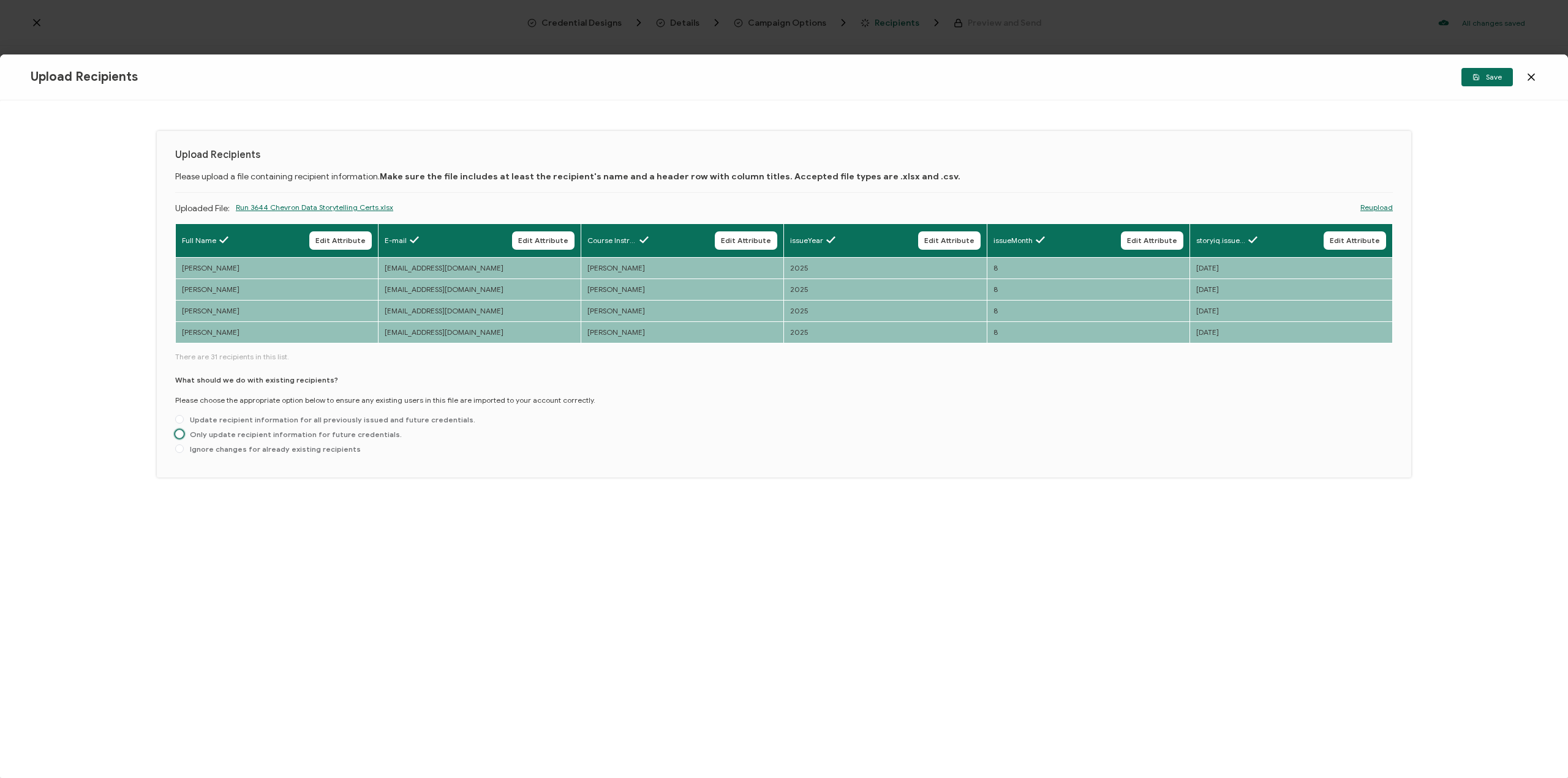
click at [226, 430] on span "Only update recipient information for future credentials." at bounding box center [292, 435] width 218 height 9
click at [183, 430] on input "Only update recipient information for future credentials." at bounding box center [179, 435] width 8 height 10
radio input "true"
click at [338, 449] on span "Ignore changes for already existing recipients" at bounding box center [272, 449] width 177 height 9
click at [183, 449] on input "Ignore changes for already existing recipients" at bounding box center [179, 449] width 8 height 10
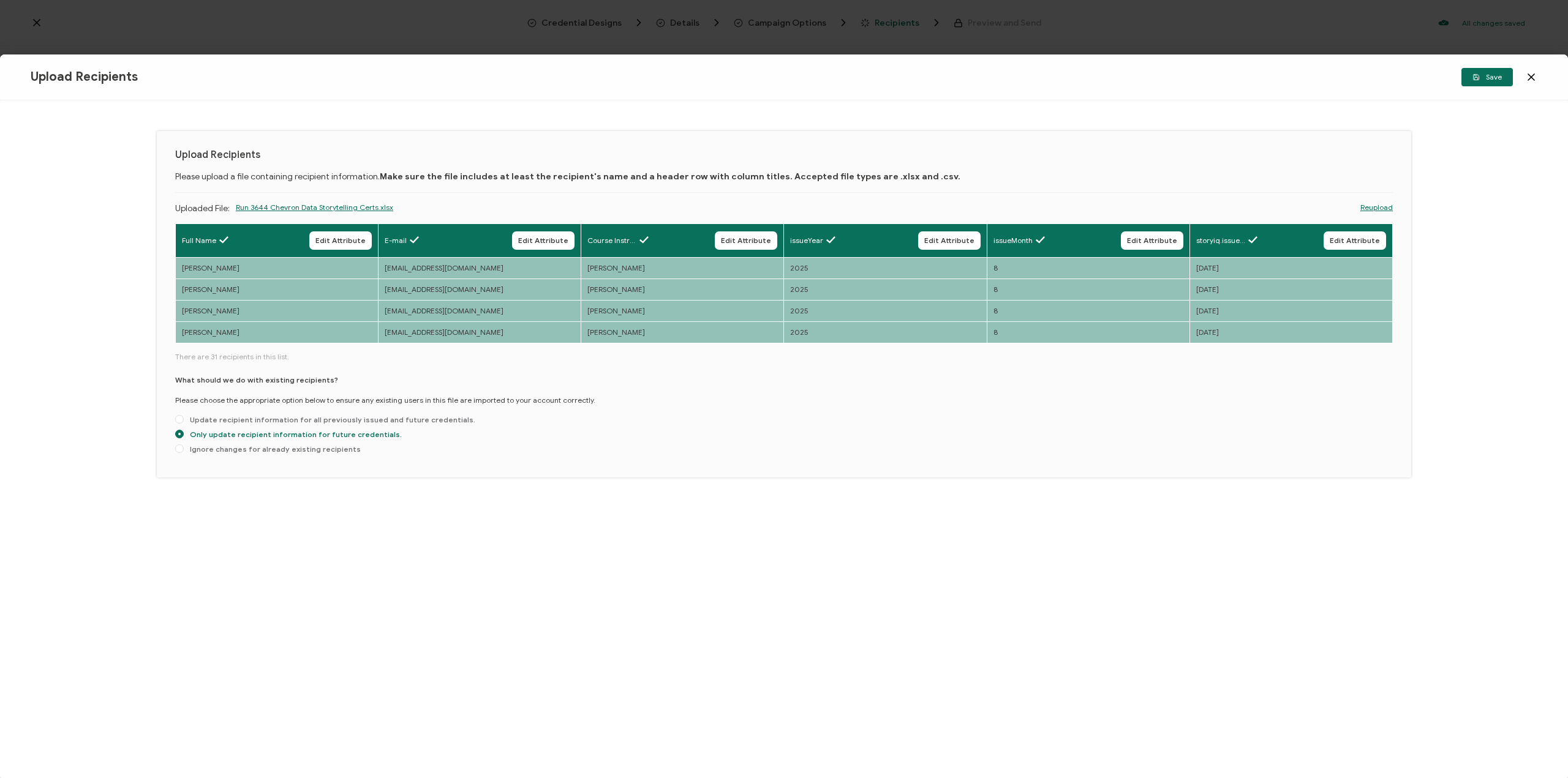
radio input "true"
radio input "false"
radio input "true"
click at [1474, 79] on icon "button" at bounding box center [1477, 77] width 8 height 8
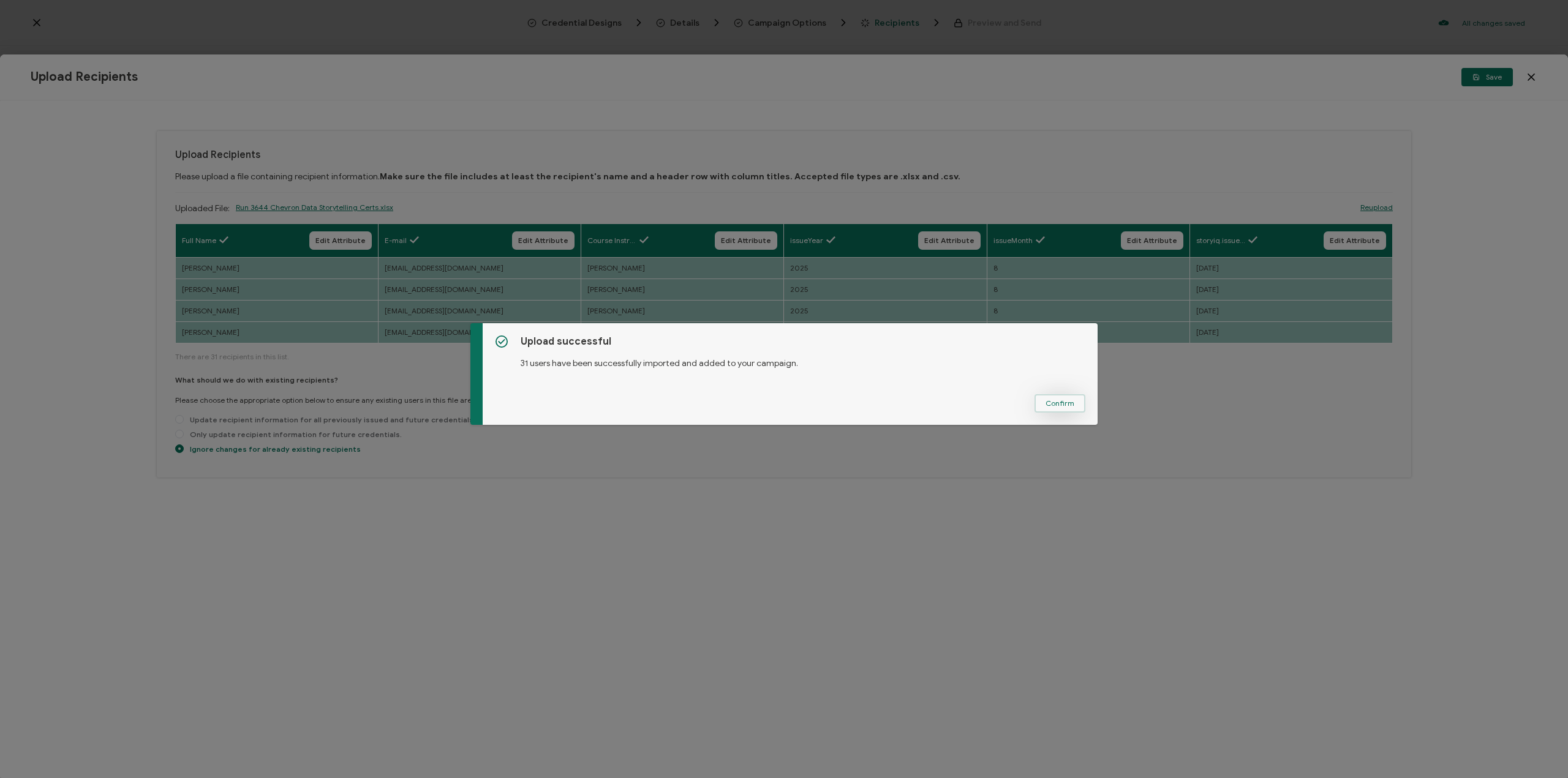
click at [1051, 400] on span "Confirm" at bounding box center [1060, 404] width 29 height 8
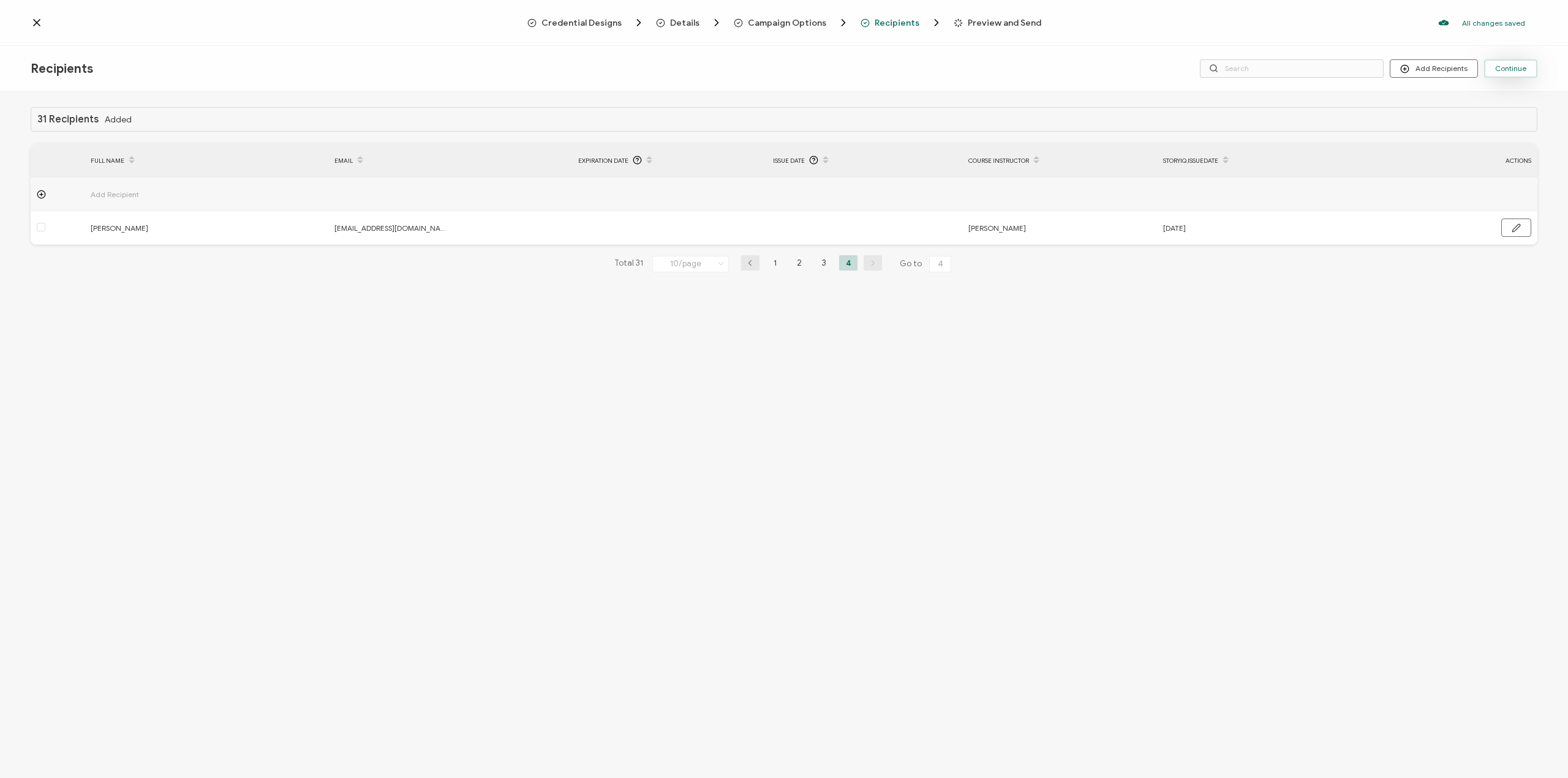
click at [1508, 68] on span "Continue" at bounding box center [1511, 69] width 31 height 8
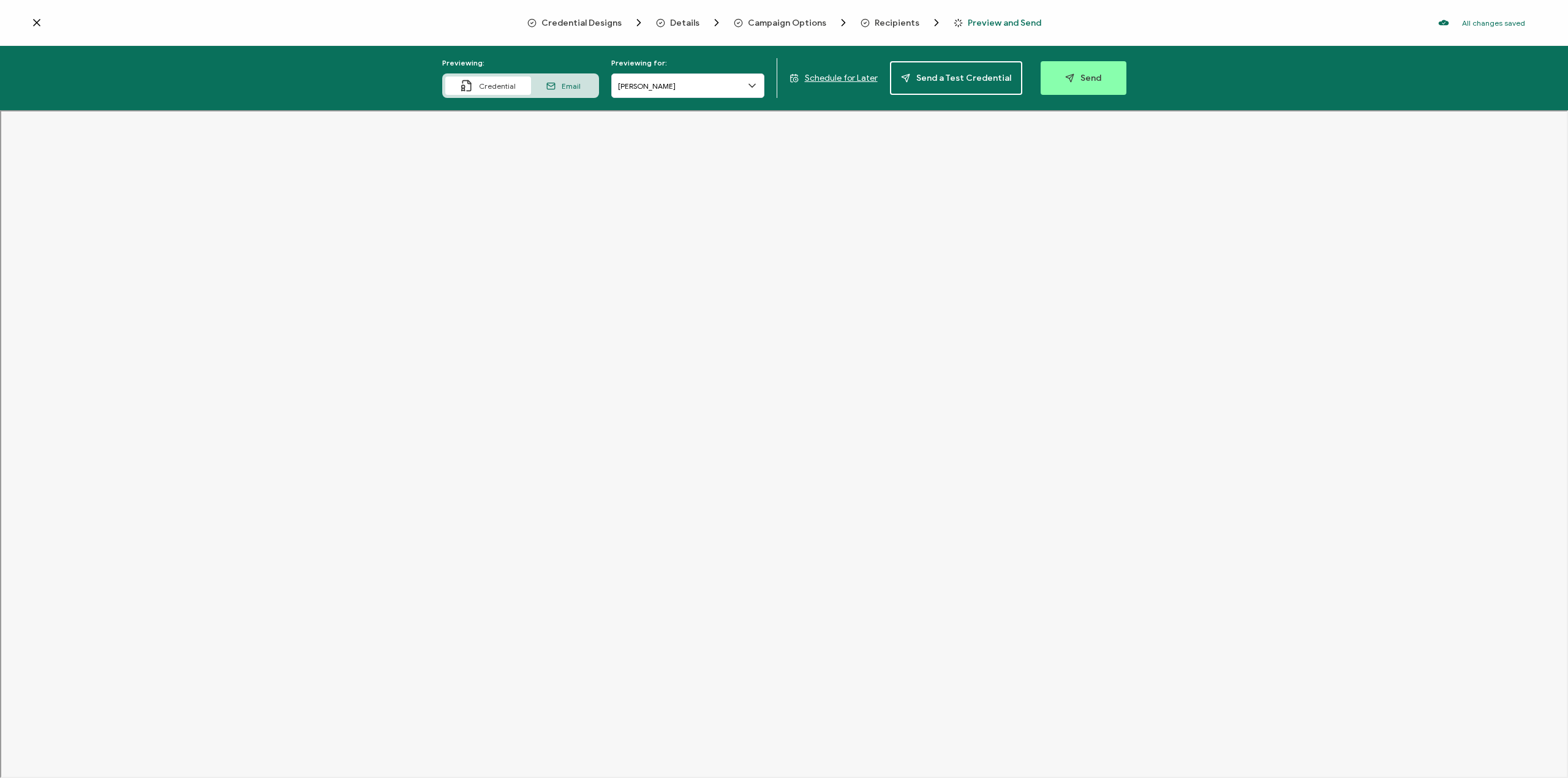
click at [570, 89] on span "Email" at bounding box center [571, 86] width 19 height 9
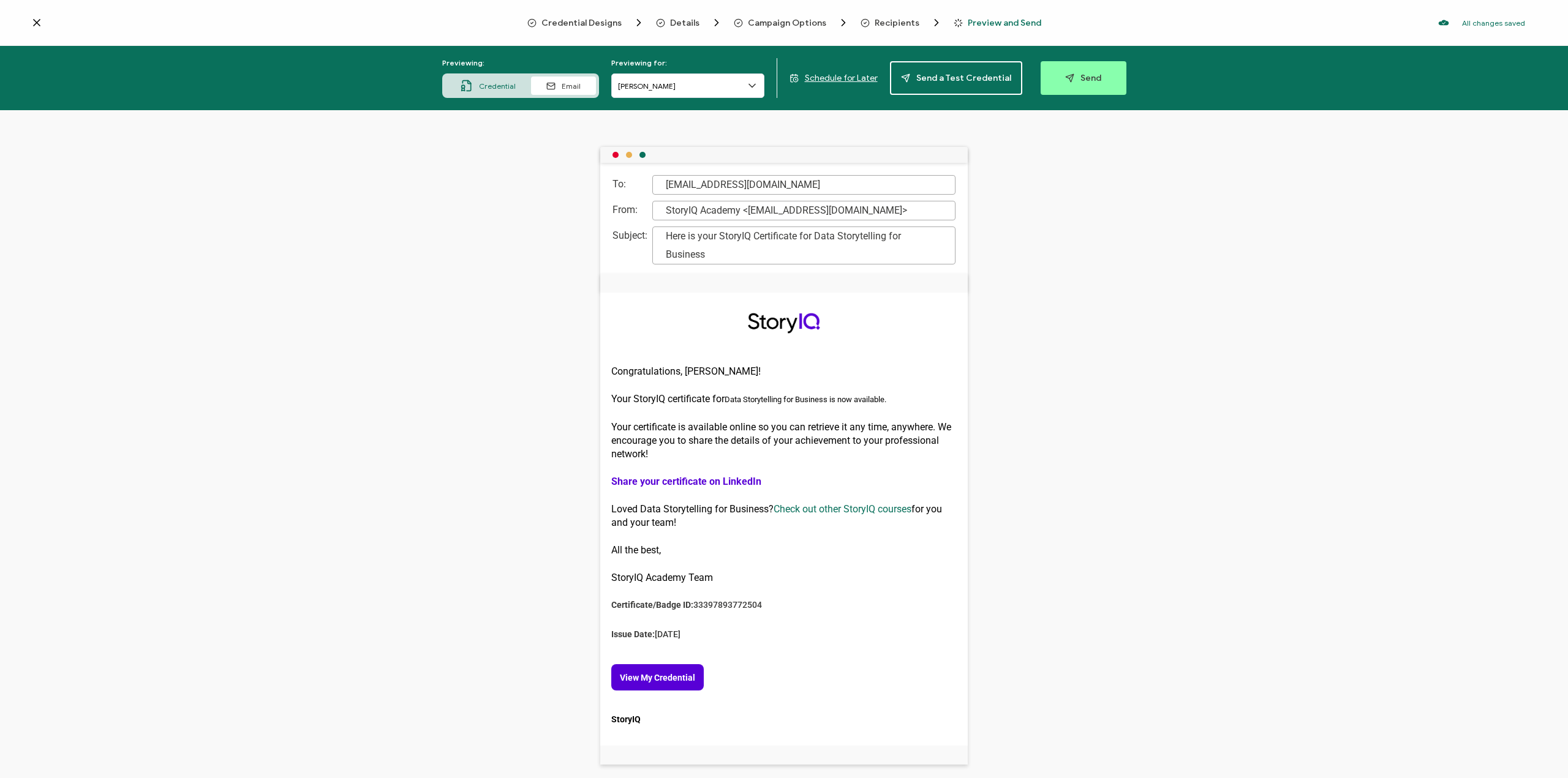
click at [513, 90] on div "Credential" at bounding box center [488, 85] width 86 height 18
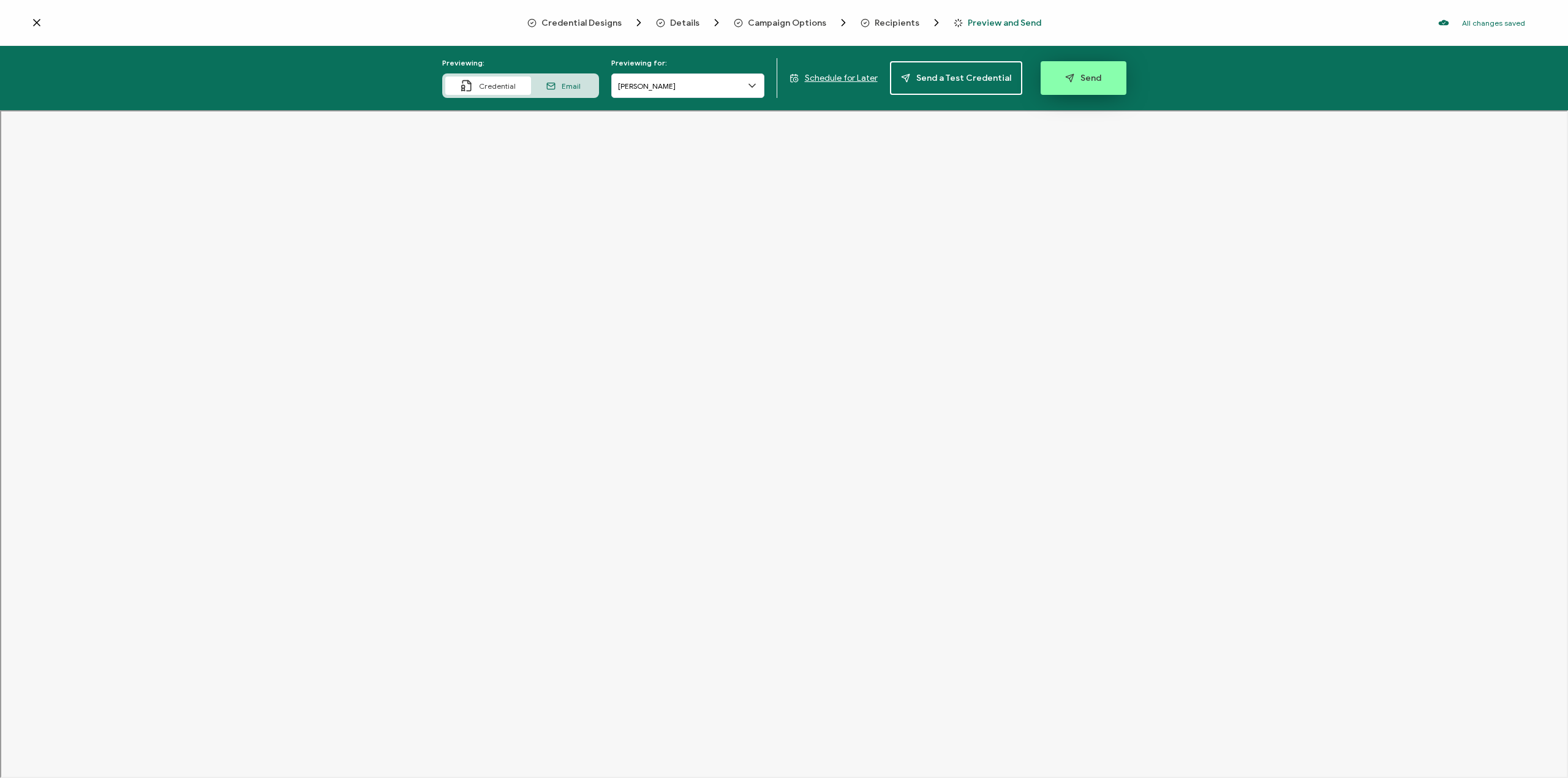
click at [1073, 83] on button "Send" at bounding box center [1084, 78] width 86 height 34
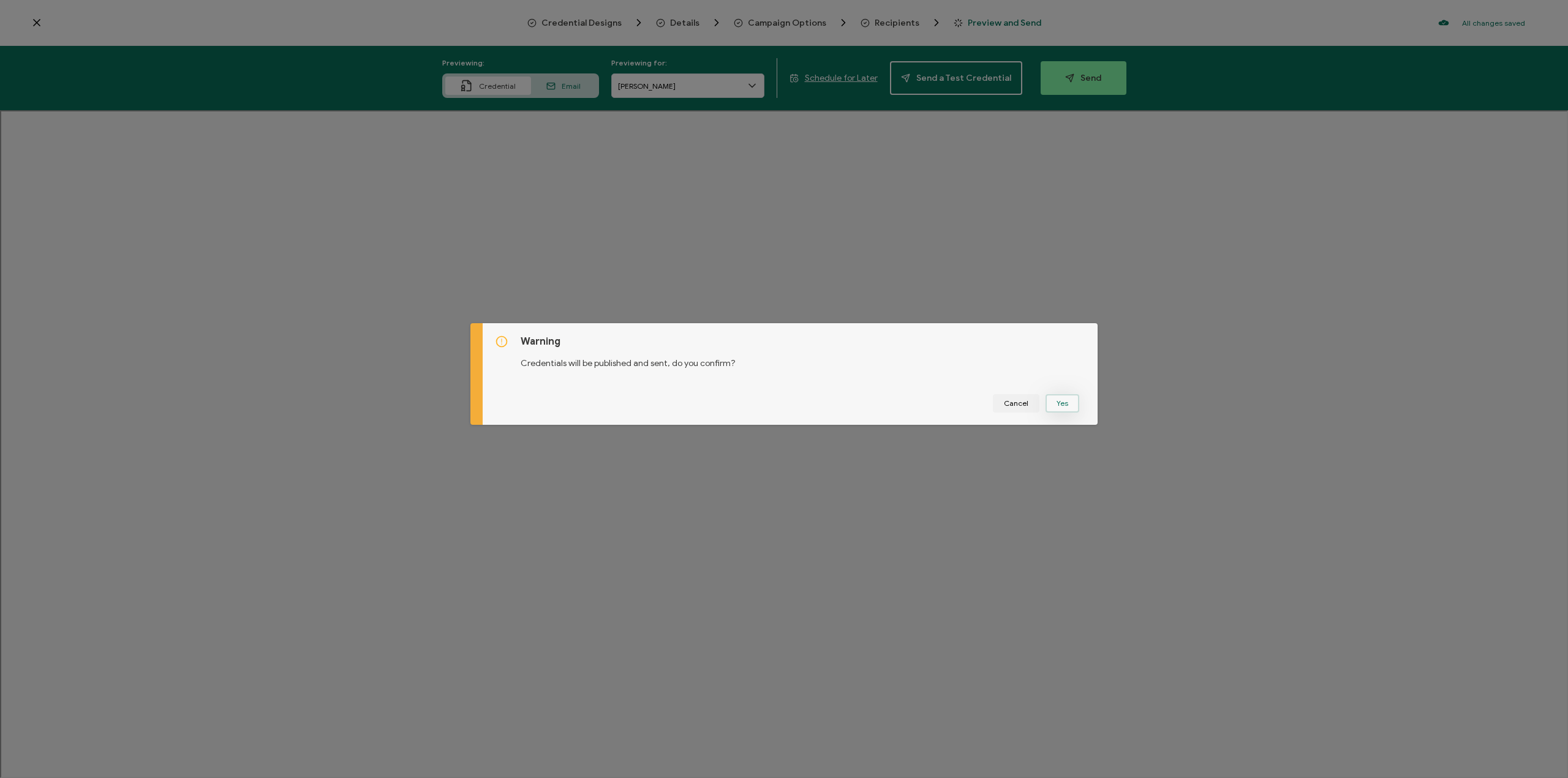
click at [1061, 401] on button "Yes" at bounding box center [1062, 404] width 34 height 18
click at [1055, 412] on button "Got It" at bounding box center [1065, 404] width 41 height 18
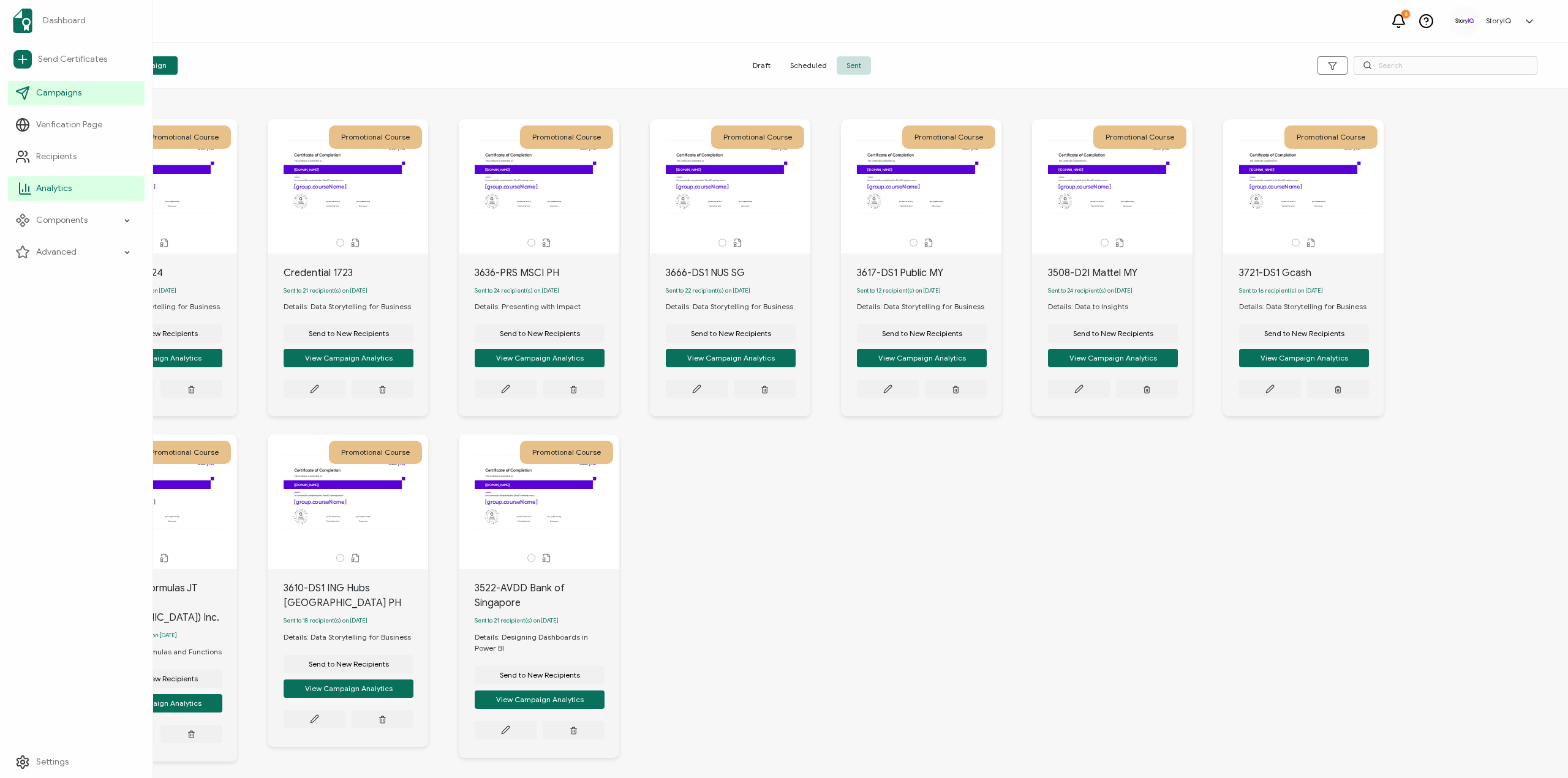
click at [37, 186] on span "Analytics" at bounding box center [54, 189] width 35 height 12
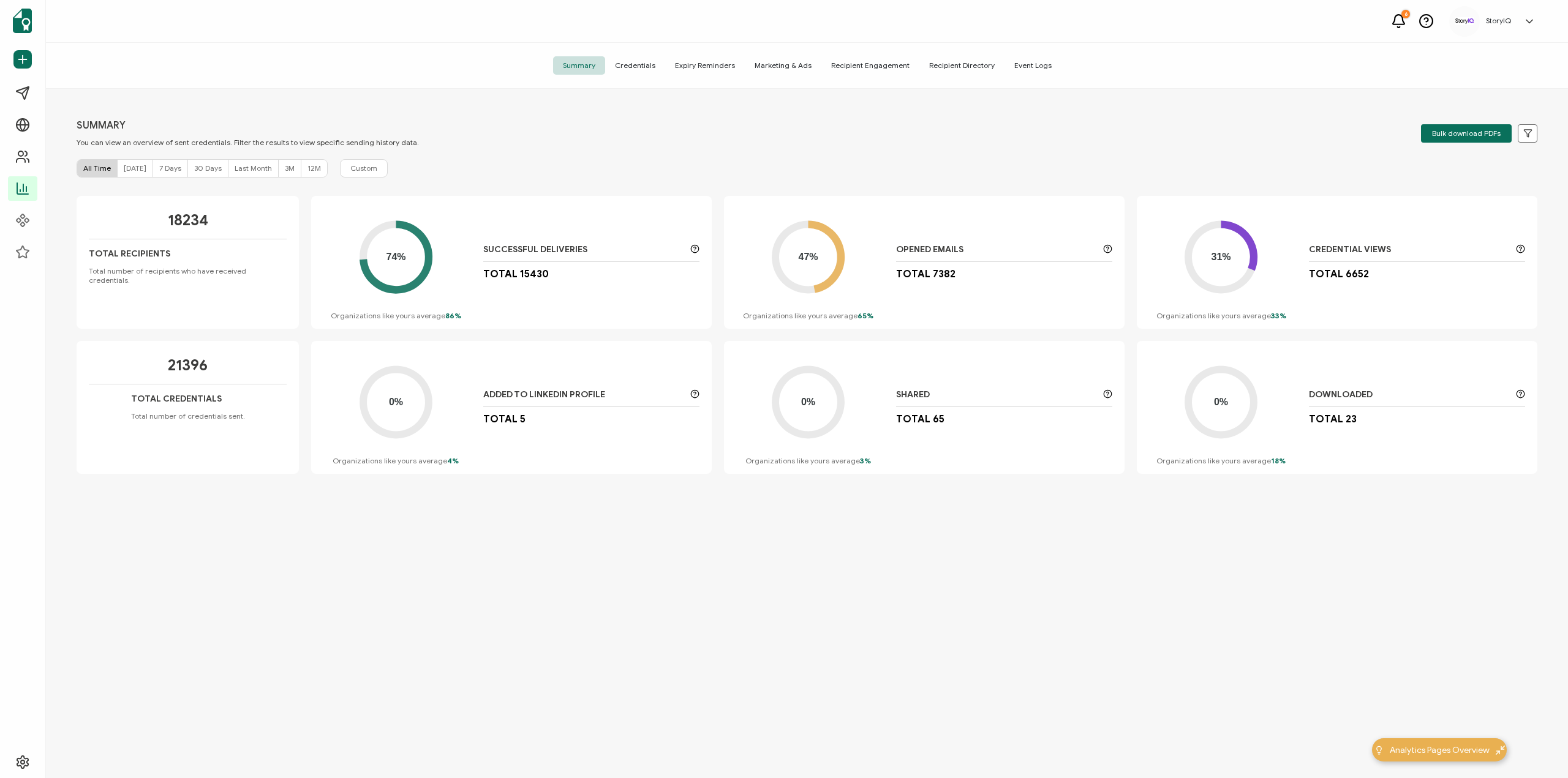
click at [639, 70] on span "Credentials" at bounding box center [636, 66] width 60 height 18
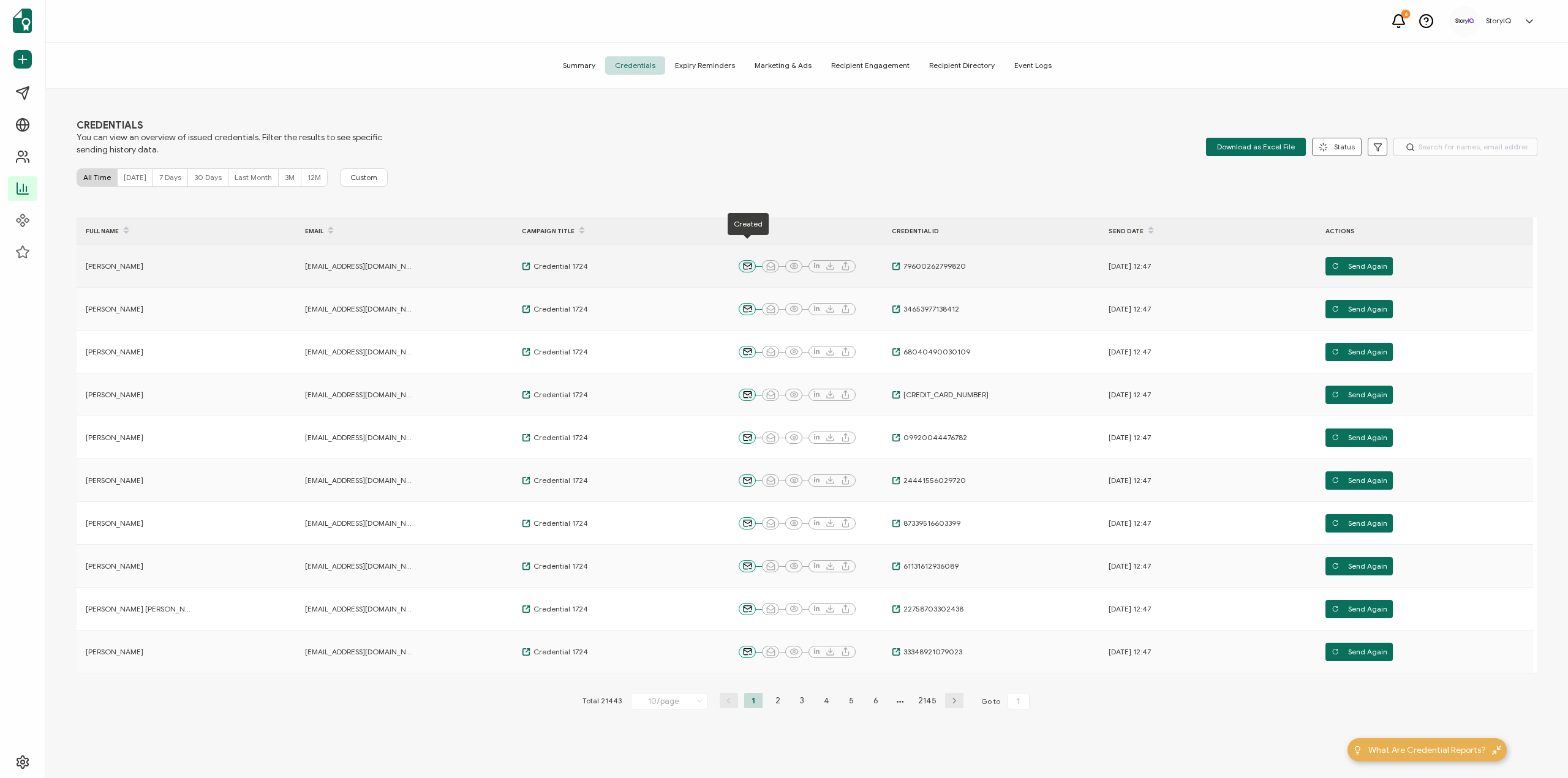
scroll to position [48, 0]
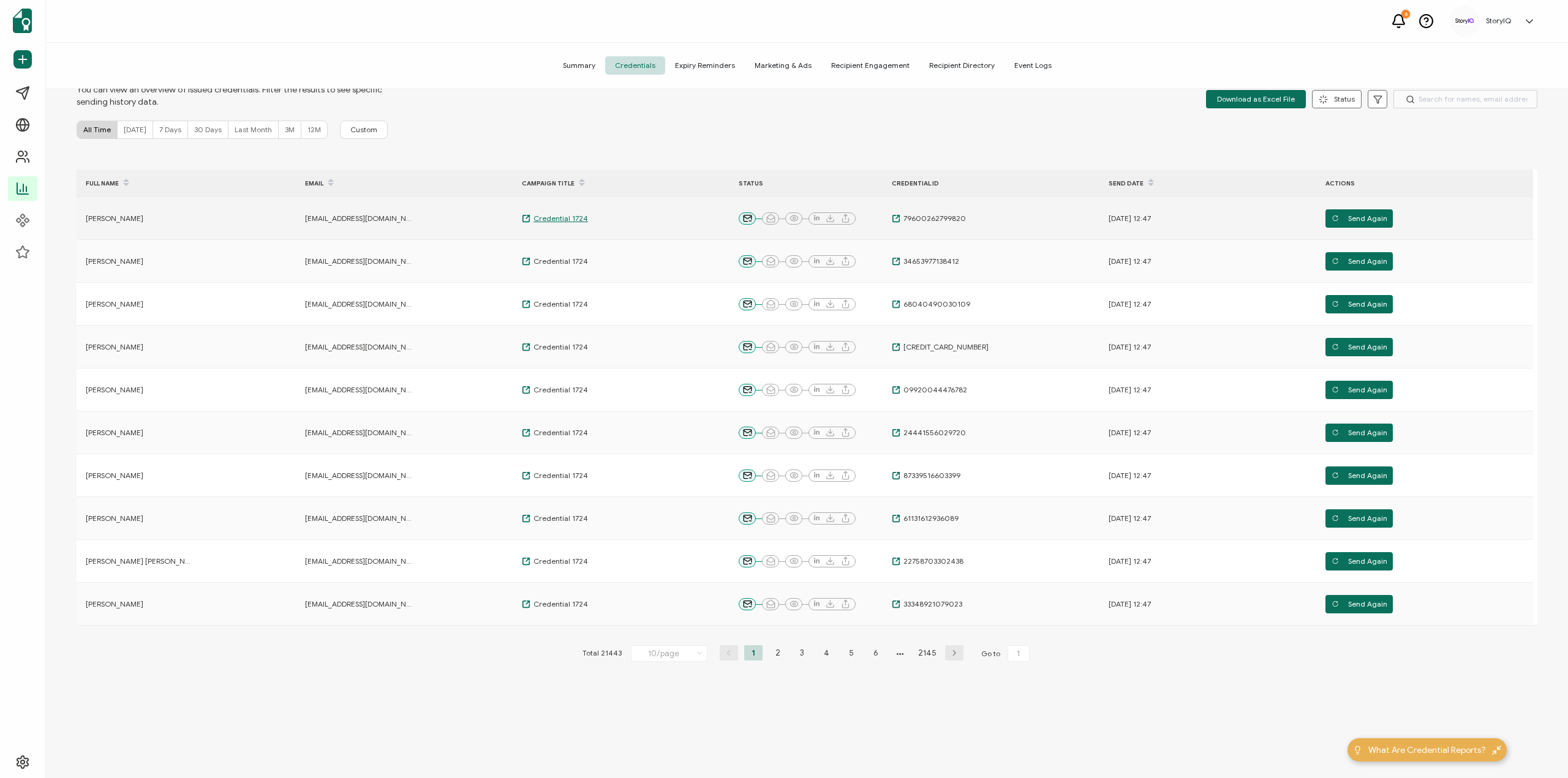
click at [567, 216] on span "Credential 1724" at bounding box center [559, 218] width 57 height 10
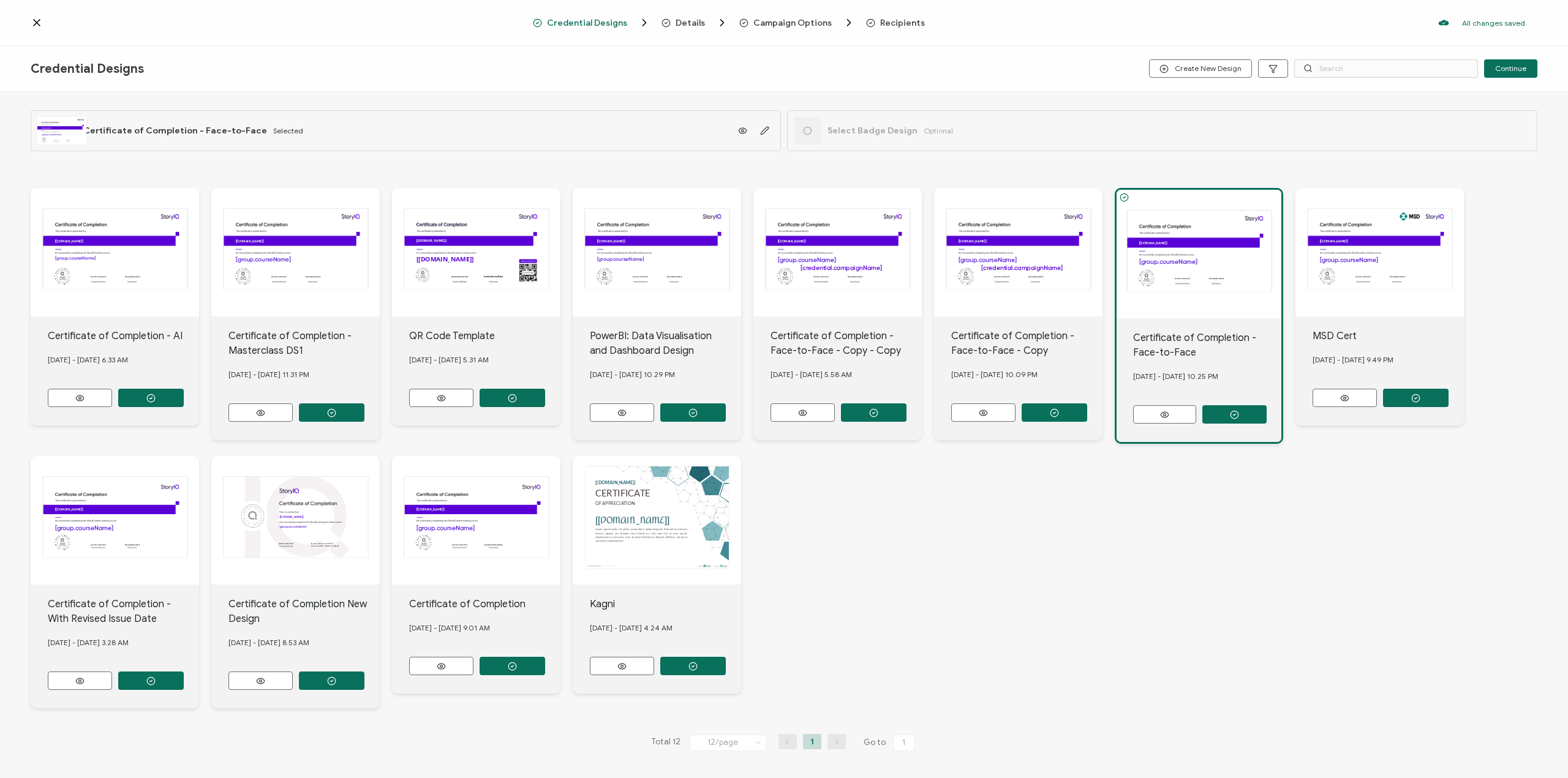
click at [32, 21] on icon at bounding box center [37, 23] width 12 height 12
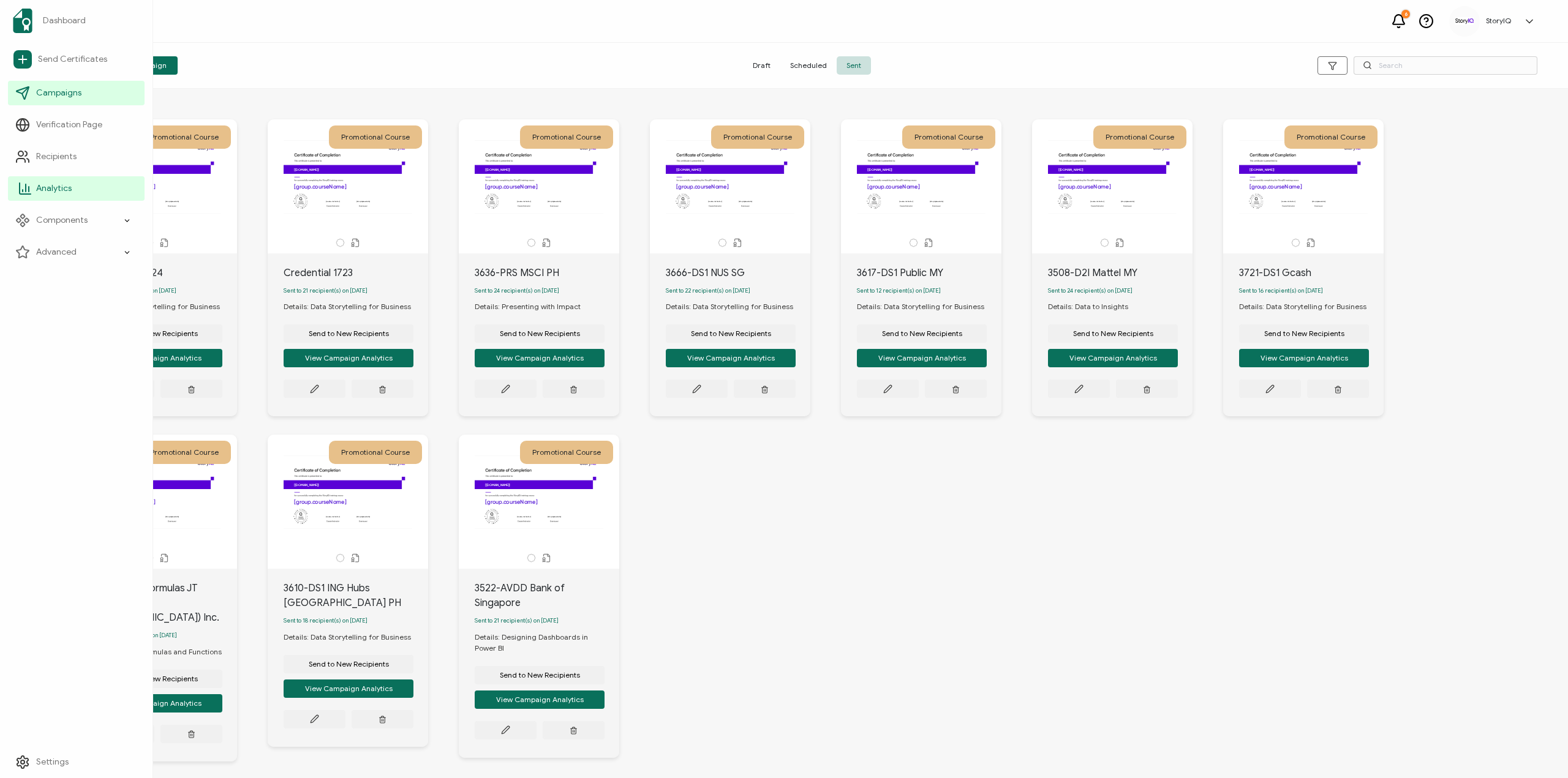
click at [41, 183] on span "Analytics" at bounding box center [54, 189] width 35 height 12
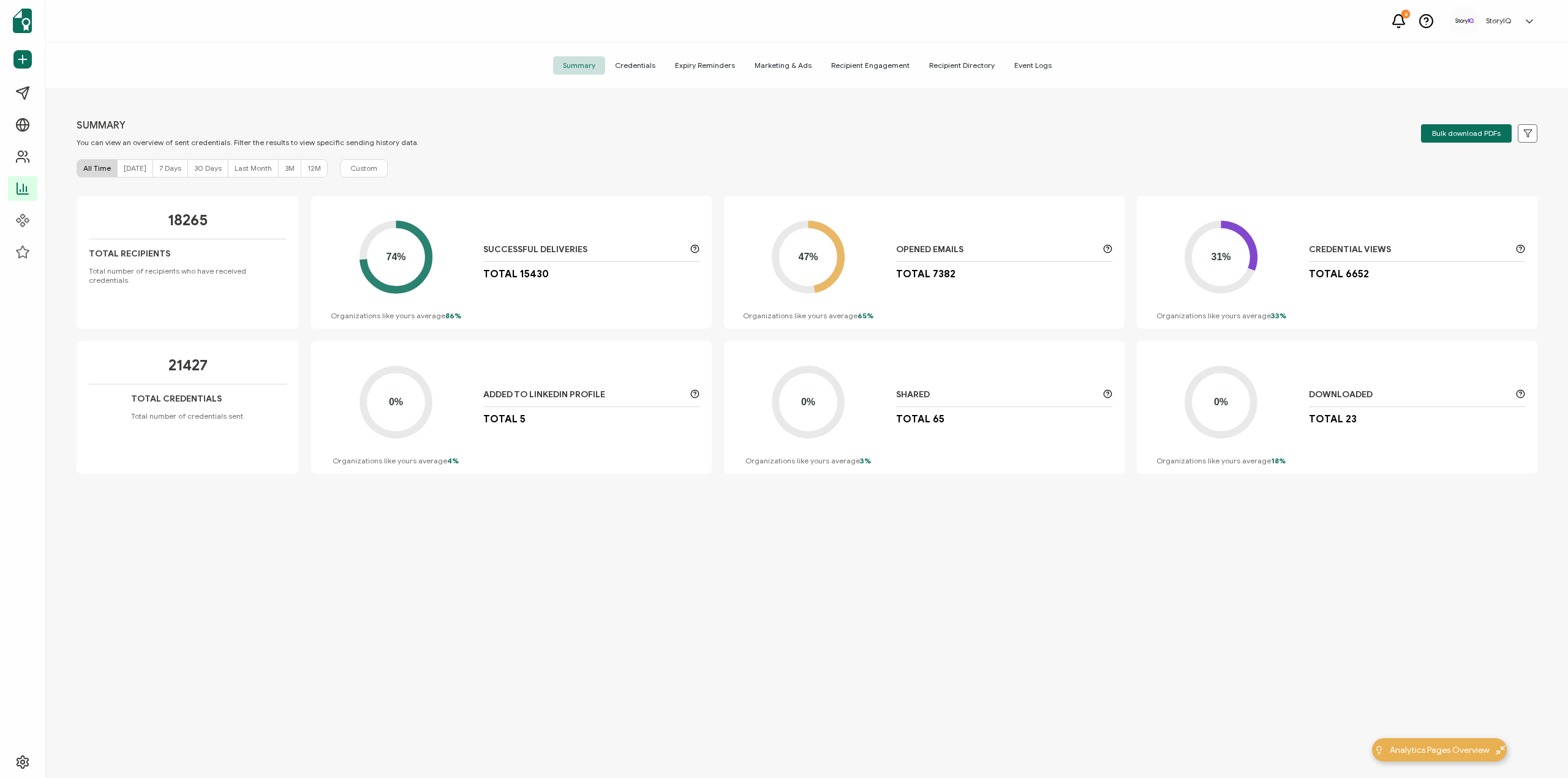
click at [658, 63] on span "Credentials" at bounding box center [636, 66] width 60 height 18
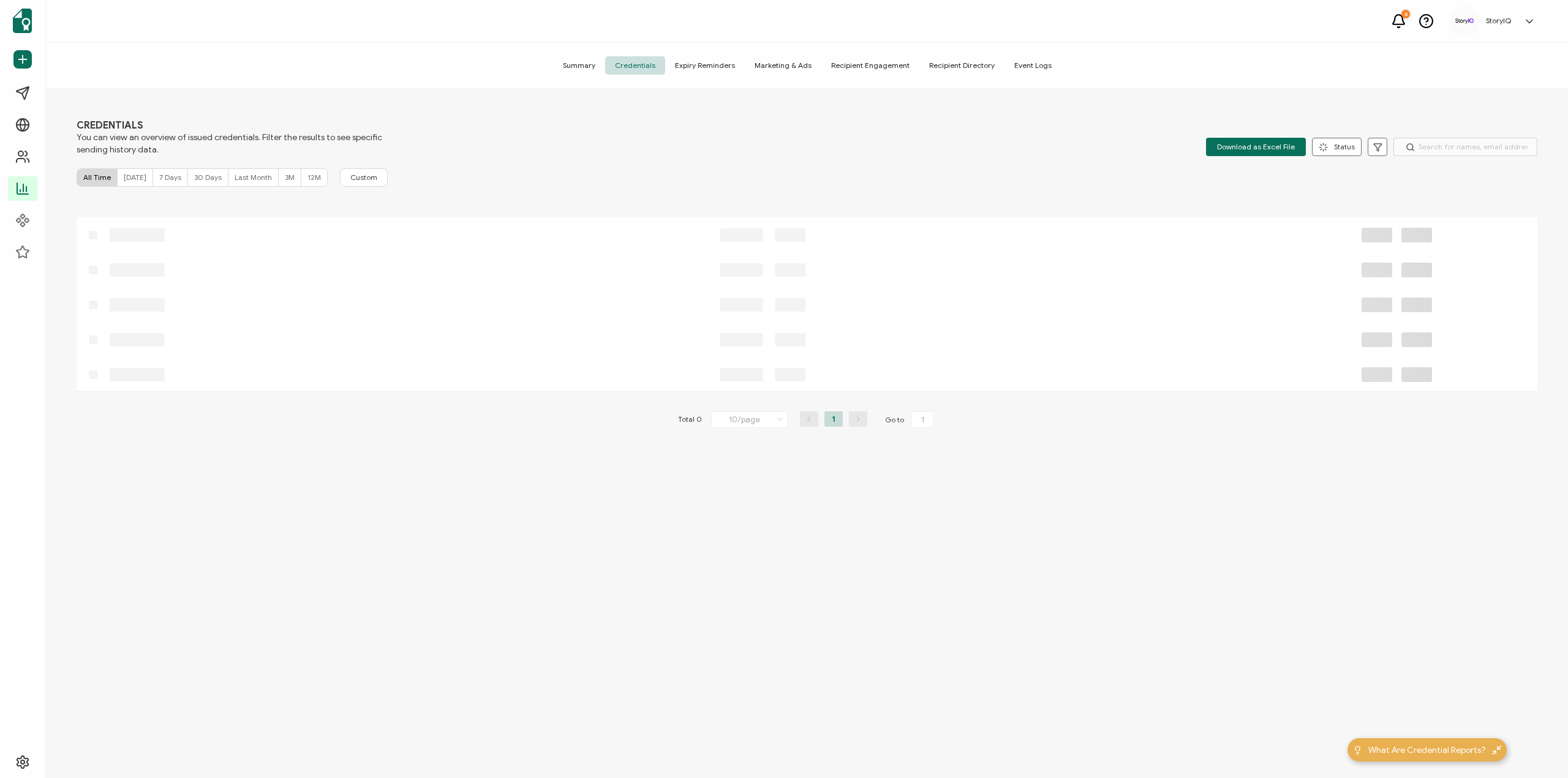
click at [1013, 66] on span "Event Logs" at bounding box center [1033, 66] width 57 height 18
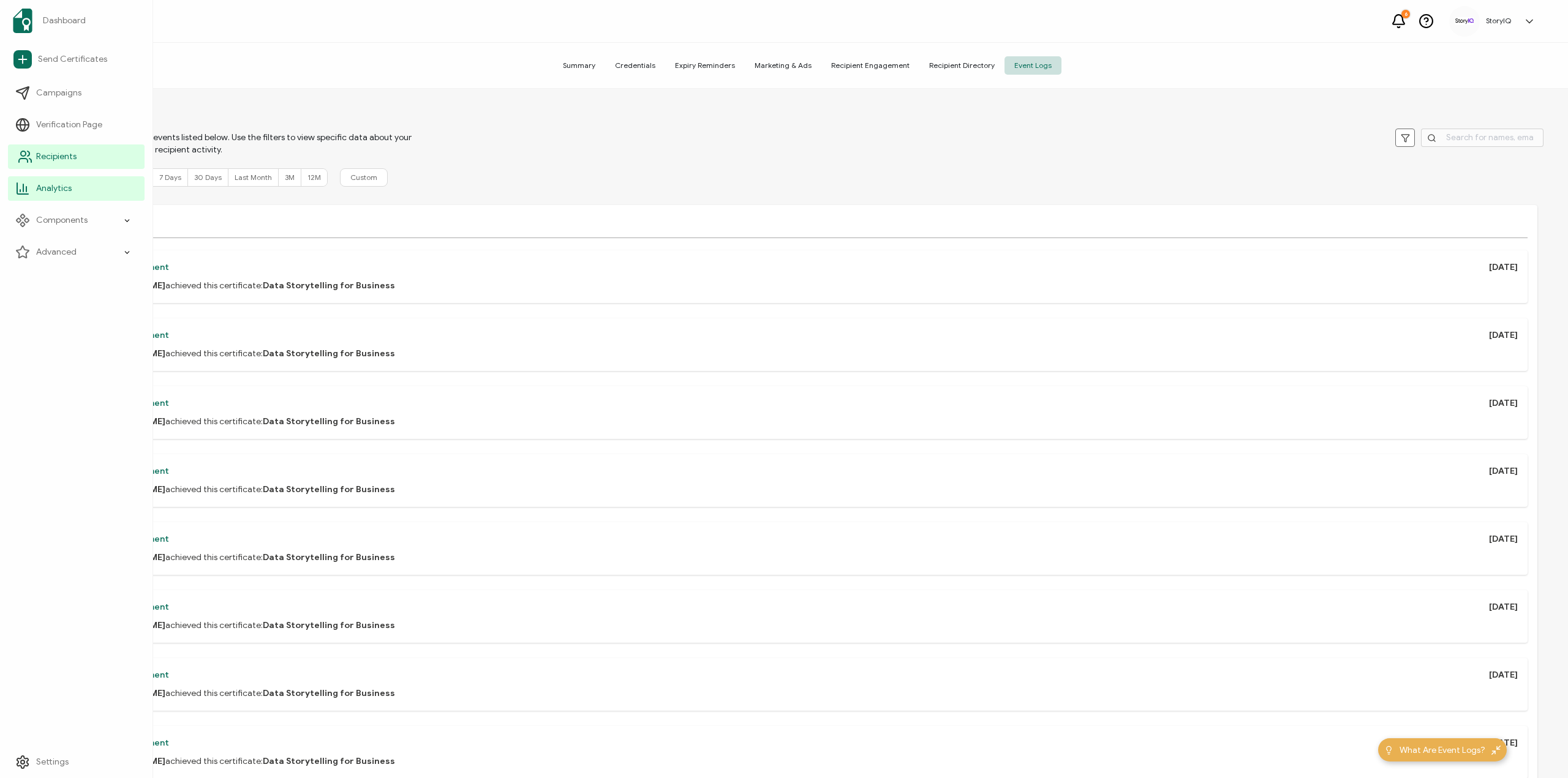
click at [53, 162] on span "Recipients" at bounding box center [57, 157] width 41 height 12
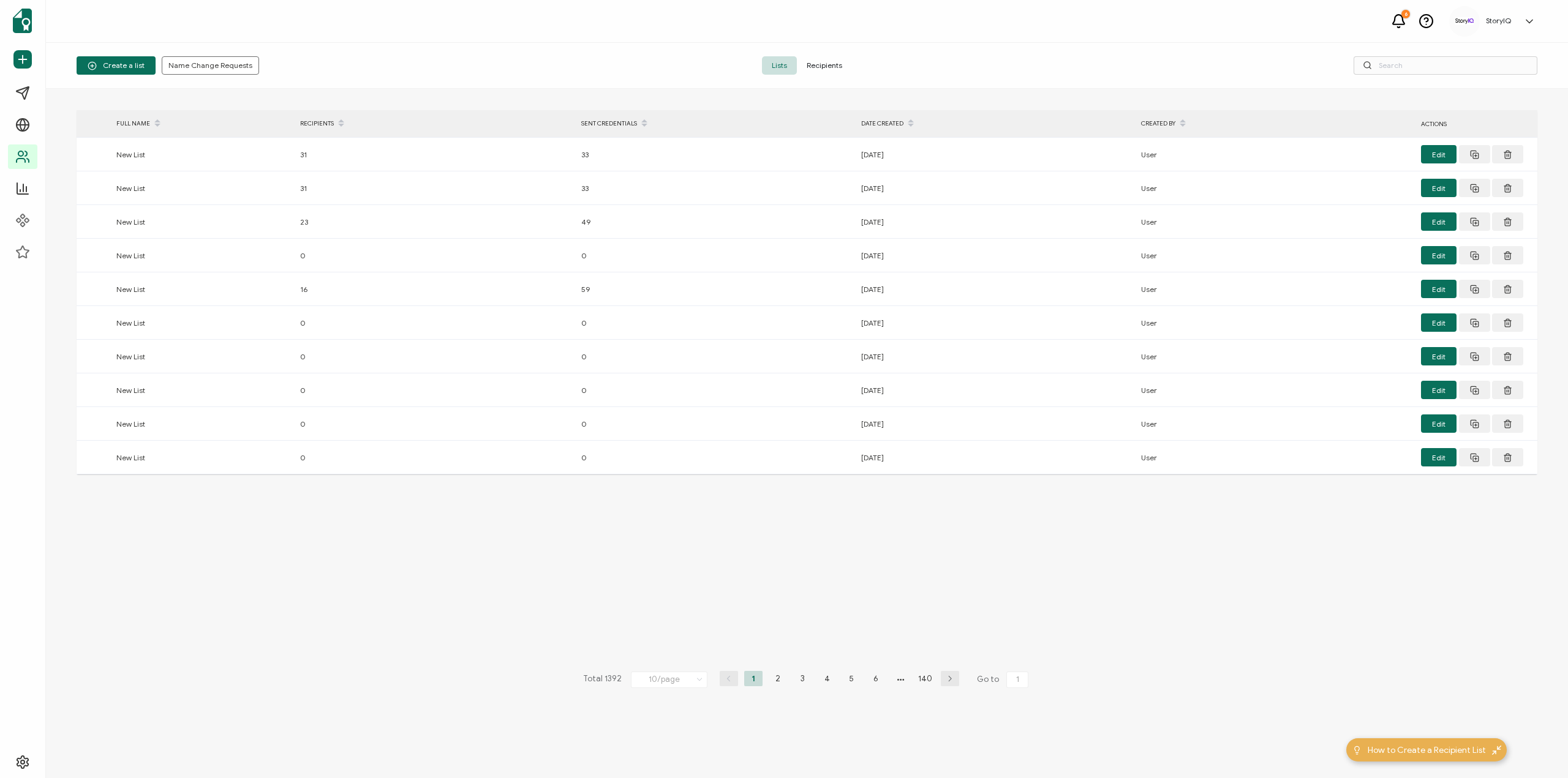
click at [821, 60] on span "Recipients" at bounding box center [824, 66] width 55 height 18
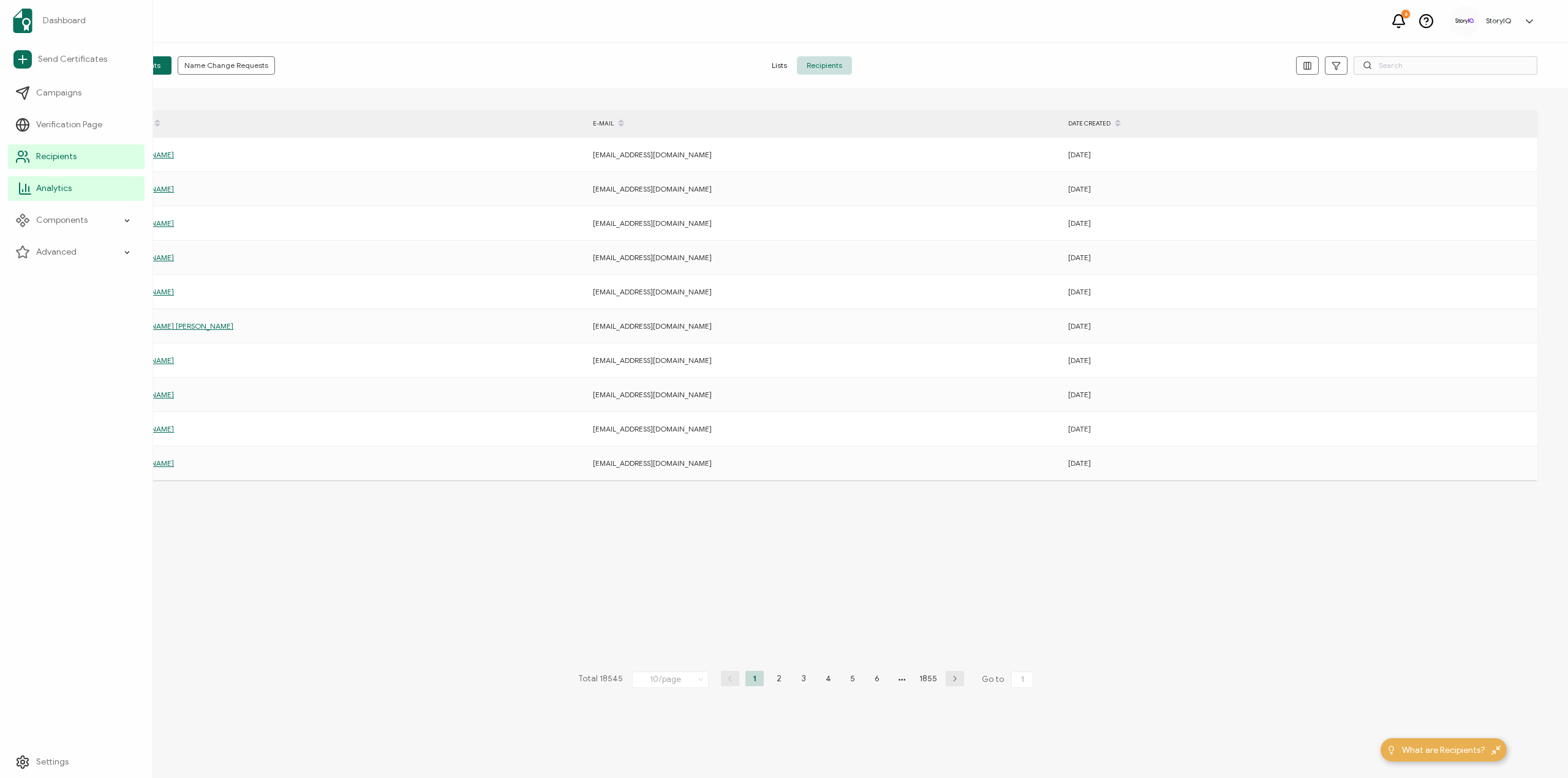
click at [40, 180] on link "Analytics" at bounding box center [76, 189] width 137 height 24
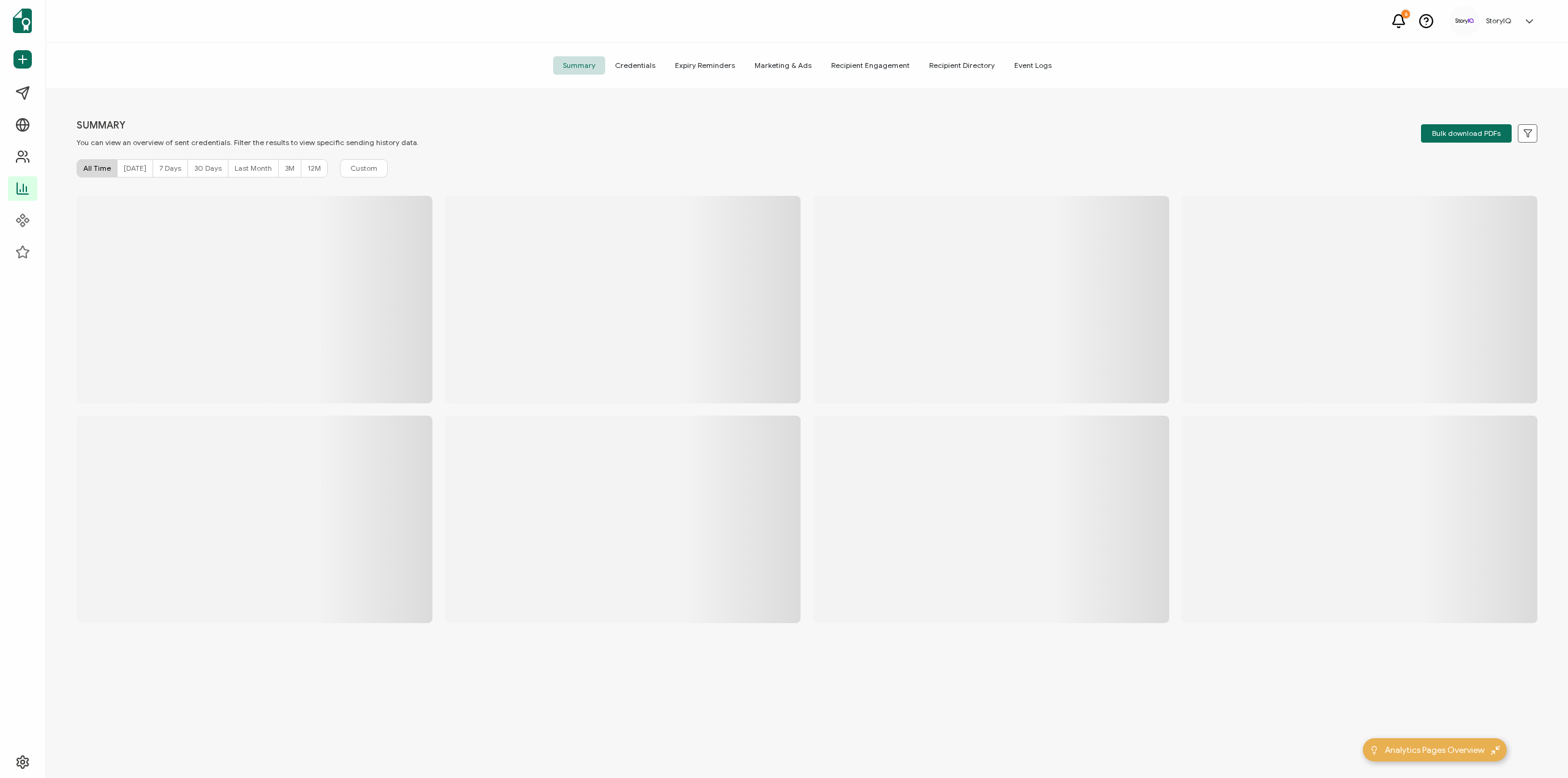
click at [120, 167] on div "[DATE]" at bounding box center [135, 168] width 35 height 17
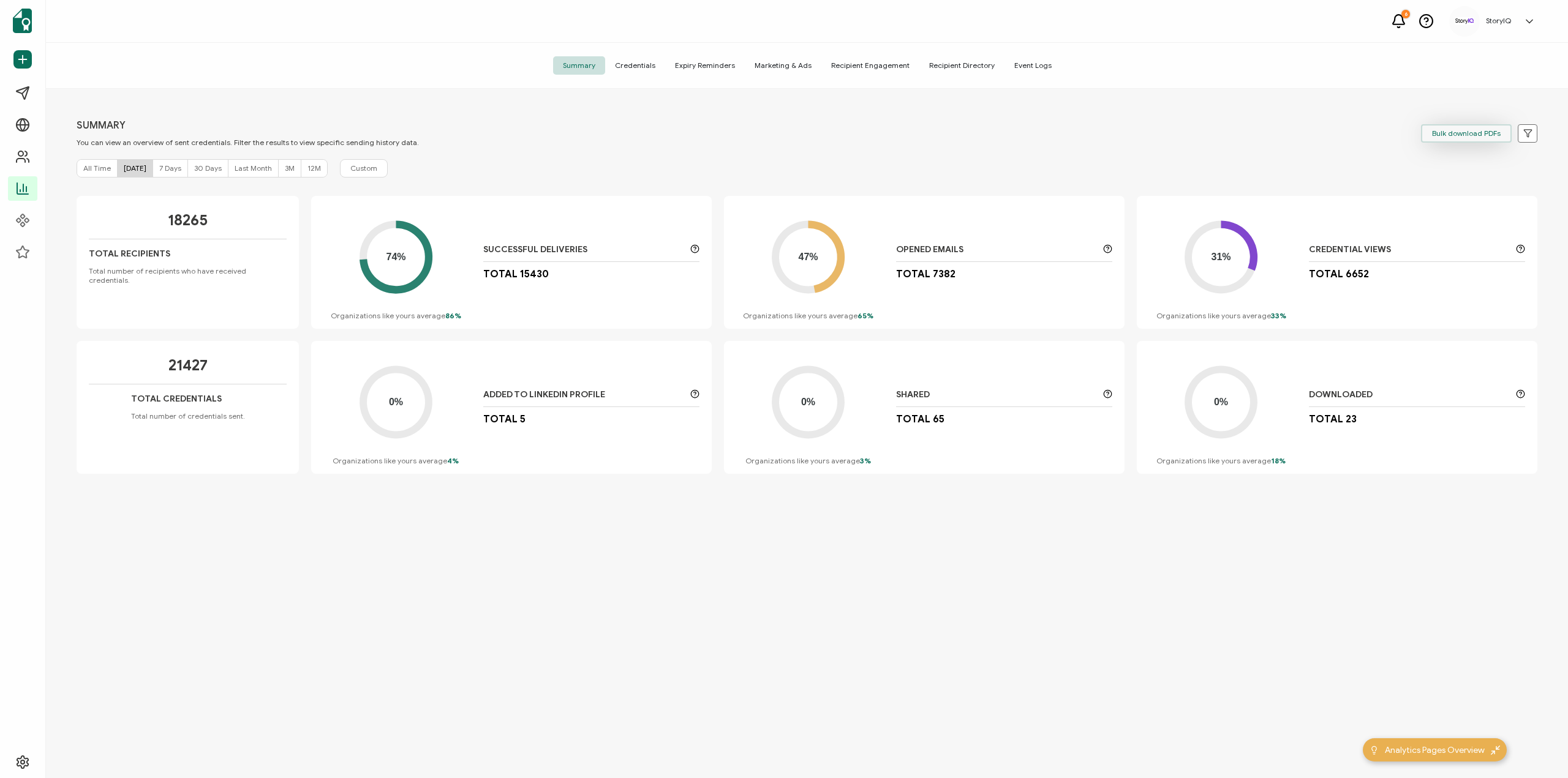
click at [1432, 135] on span "Bulk download PDFs" at bounding box center [1466, 134] width 69 height 8
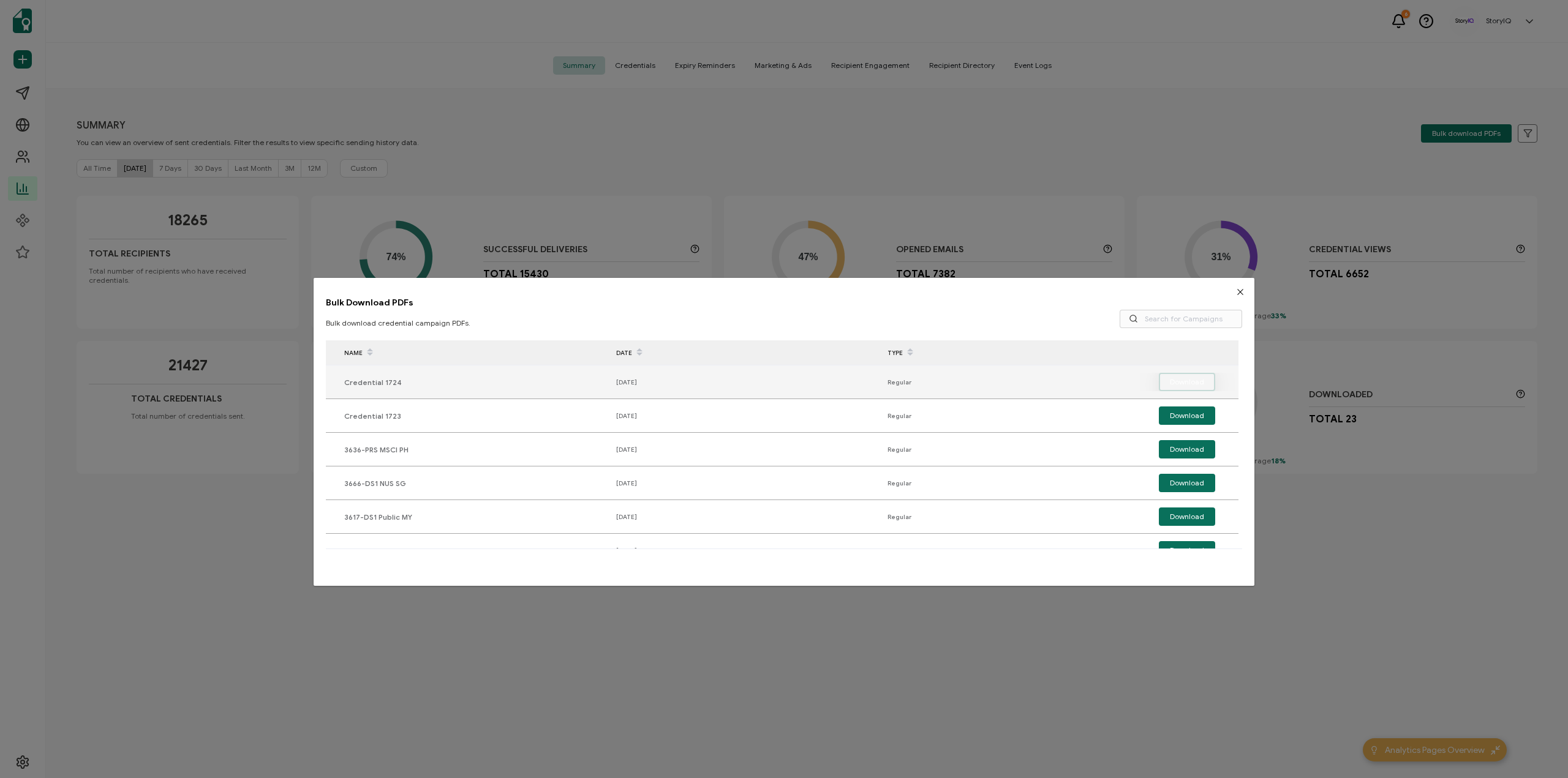
click at [1169, 375] on button "Download" at bounding box center [1187, 382] width 57 height 18
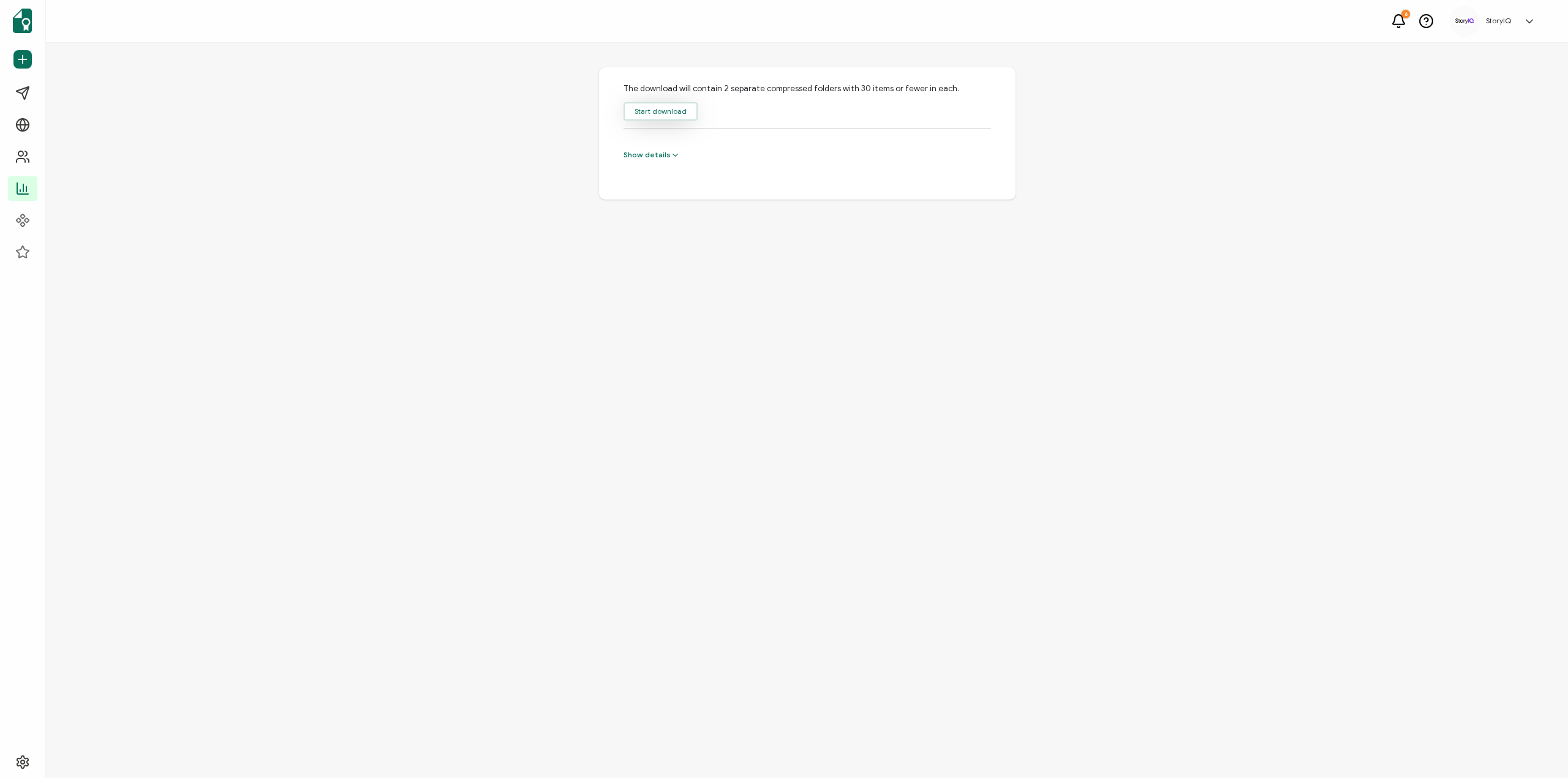
click at [647, 105] on button "Start download" at bounding box center [661, 112] width 74 height 18
